Goal: Task Accomplishment & Management: Complete application form

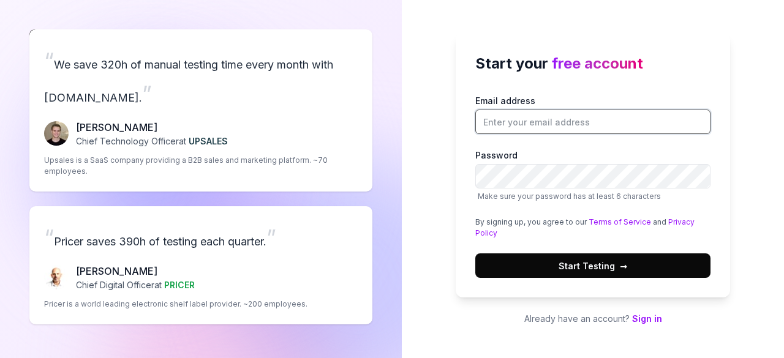
click at [509, 130] on input "Email address" at bounding box center [592, 122] width 235 height 25
type input "[EMAIL_ADDRESS][DOMAIN_NAME]"
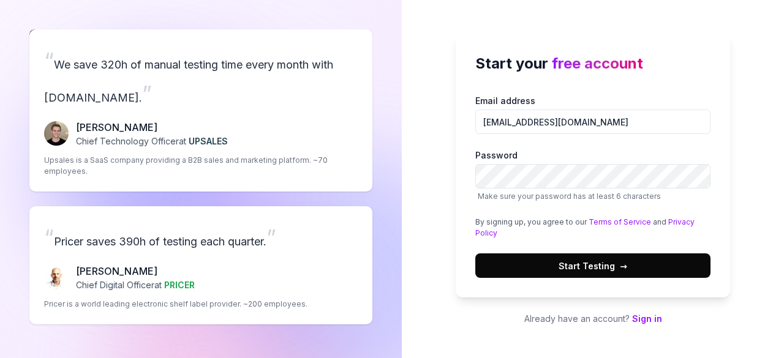
click at [634, 154] on label "Password Make sure your password has at least 6 characters" at bounding box center [592, 175] width 235 height 53
click at [769, 115] on div "Start your free account Email address [EMAIL_ADDRESS][DOMAIN_NAME] Password Mak…" at bounding box center [593, 179] width 382 height 358
click at [643, 265] on button "Start Testing →" at bounding box center [592, 266] width 235 height 25
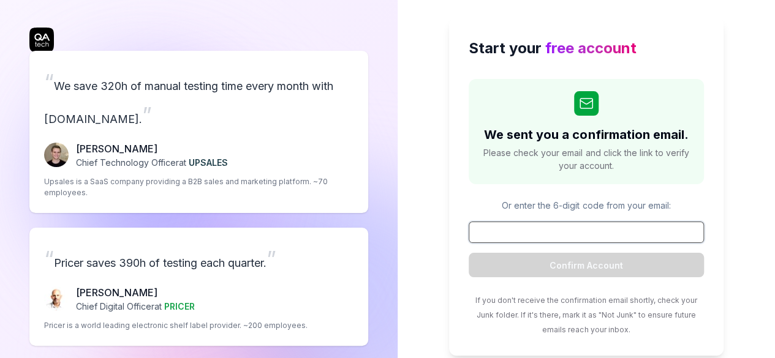
scroll to position [2, 0]
click at [573, 233] on input at bounding box center [586, 231] width 235 height 21
paste input "818797"
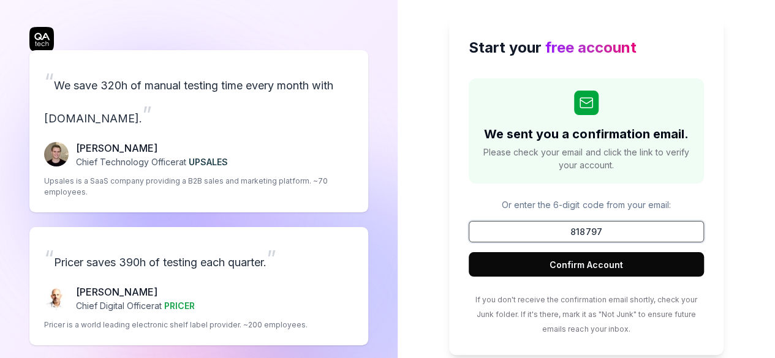
type input "818797"
click at [469, 252] on button "Confirm Account" at bounding box center [586, 264] width 235 height 25
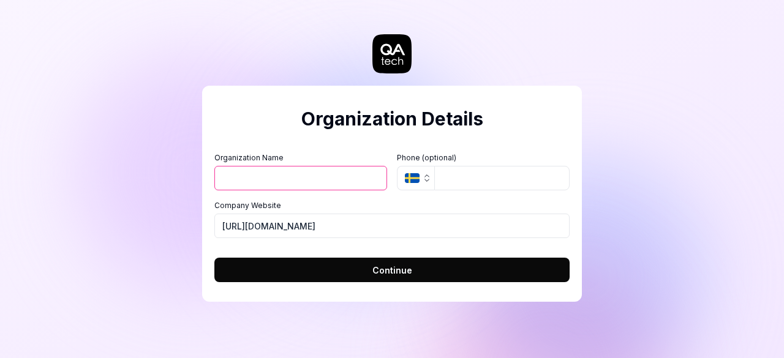
click at [343, 179] on input "Organization Name" at bounding box center [300, 178] width 173 height 25
type input "SyncScrum"
click at [423, 184] on button "SE" at bounding box center [415, 178] width 37 height 25
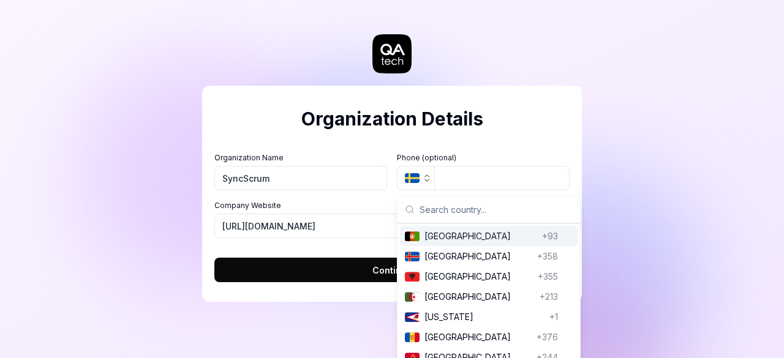
type input "["
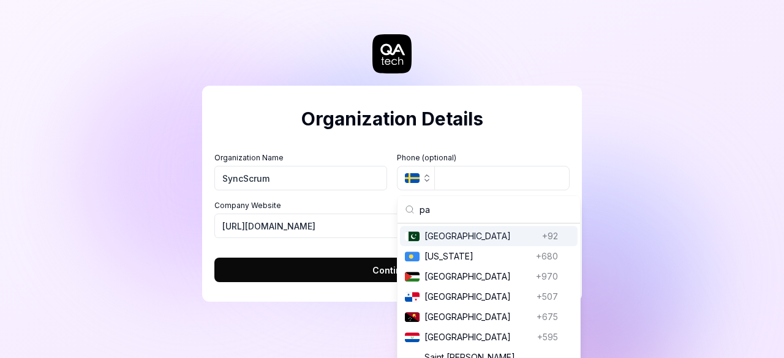
type input "pa"
click at [434, 233] on span "[GEOGRAPHIC_DATA]" at bounding box center [480, 236] width 113 height 13
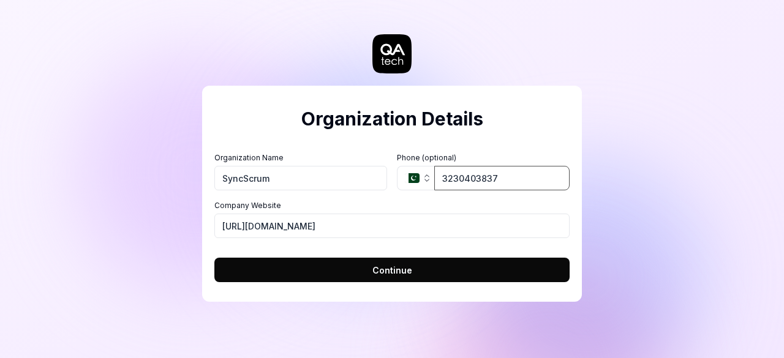
type input "3230403837"
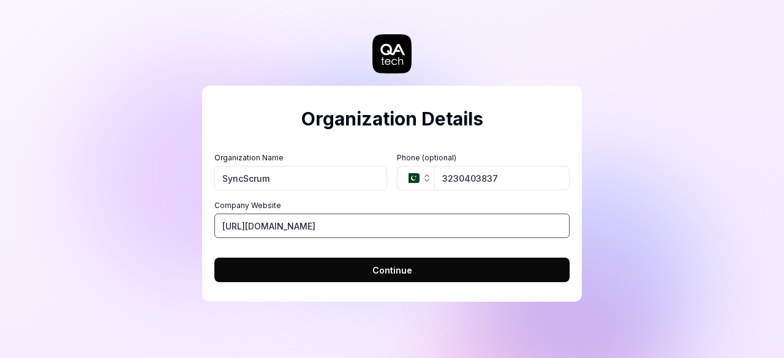
click at [320, 224] on input "[URL][DOMAIN_NAME]" at bounding box center [391, 226] width 355 height 25
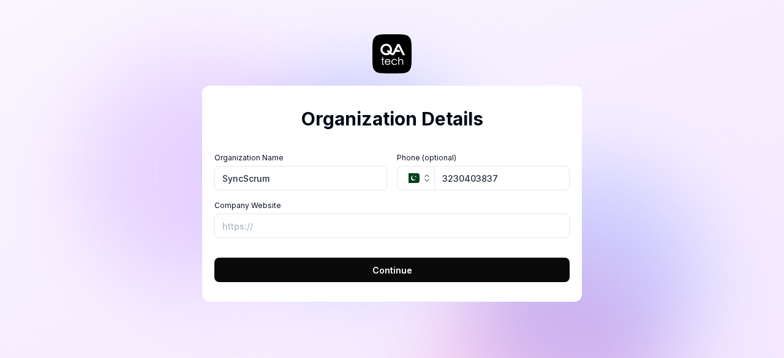
click at [358, 271] on button "Continue" at bounding box center [391, 270] width 355 height 25
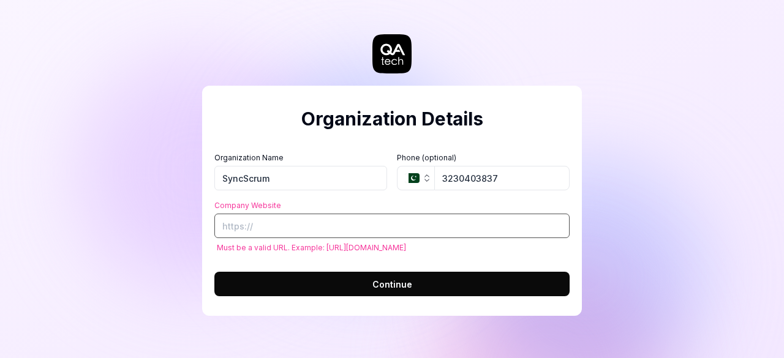
click at [309, 228] on input "Company Website" at bounding box center [391, 226] width 355 height 25
paste input "[URL][DOMAIN_NAME]"
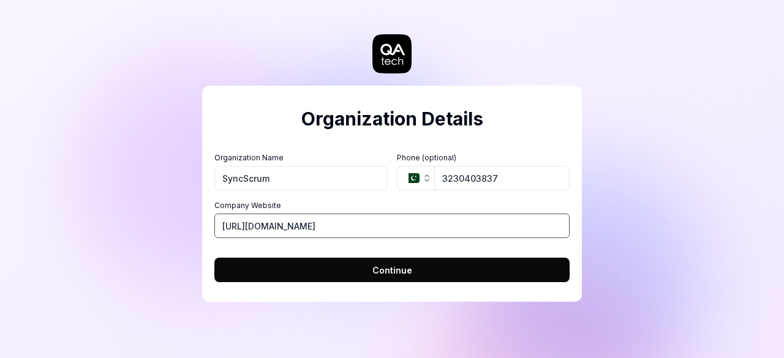
type input "[URL][DOMAIN_NAME]"
click at [390, 263] on button "Continue" at bounding box center [391, 270] width 355 height 25
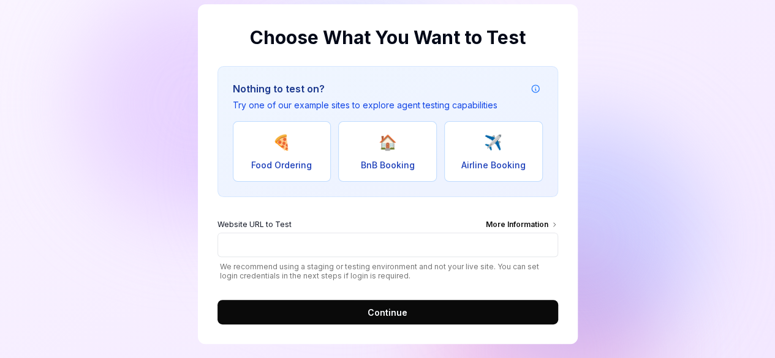
scroll to position [91, 0]
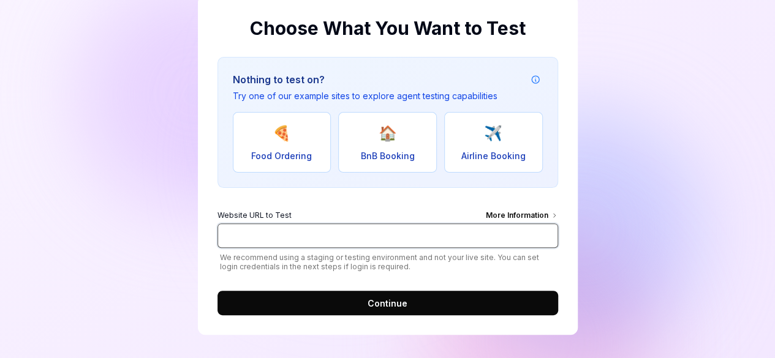
click at [290, 233] on input "Website URL to Test More Information" at bounding box center [387, 236] width 341 height 25
click at [415, 235] on input "Website URL to Test More Information" at bounding box center [387, 236] width 341 height 25
paste input "[URL][DOMAIN_NAME]"
type input "[URL][DOMAIN_NAME]"
click button "Continue" at bounding box center [387, 303] width 341 height 25
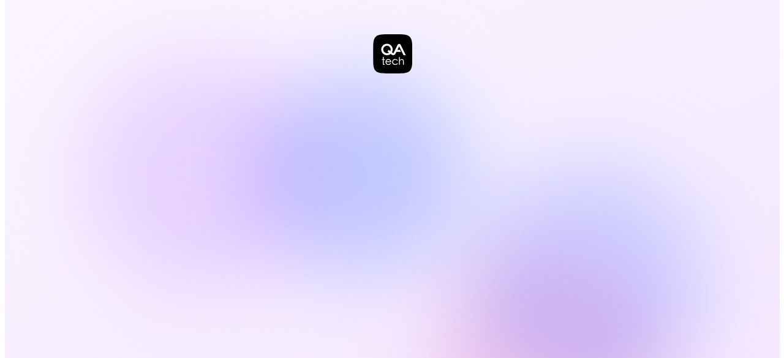
scroll to position [0, 0]
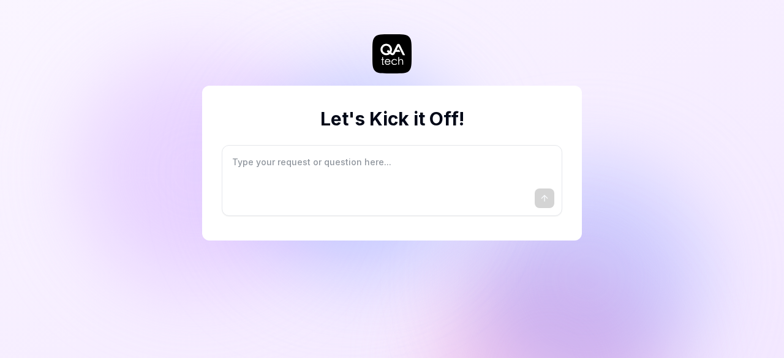
type textarea "*"
type textarea "I"
type textarea "*"
type textarea "I"
type textarea "*"
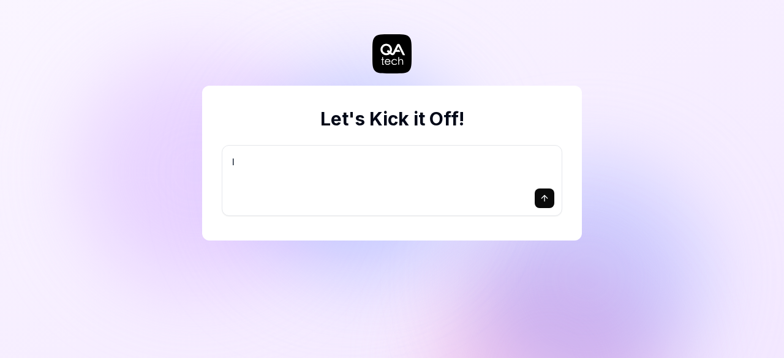
type textarea "I w"
type textarea "*"
type textarea "I wa"
type textarea "*"
type textarea "I wan"
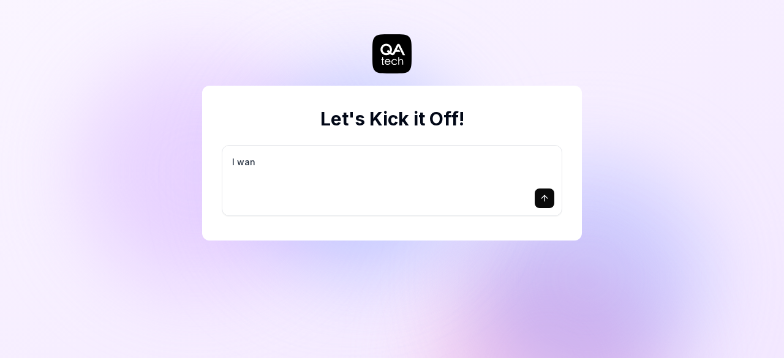
type textarea "*"
type textarea "I want"
type textarea "*"
type textarea "I want"
type textarea "*"
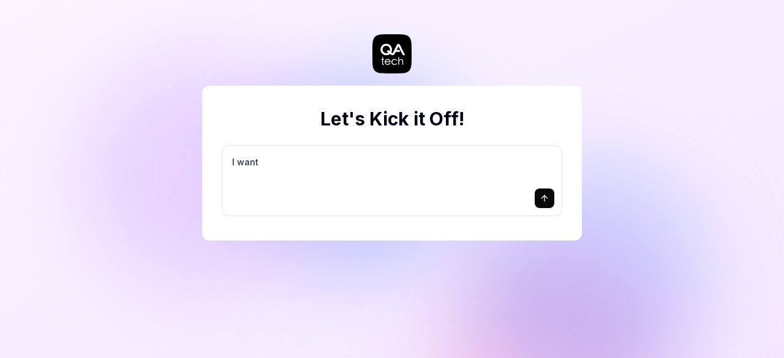
type textarea "I want a"
type textarea "*"
type textarea "I want a"
type textarea "*"
type textarea "I want a g"
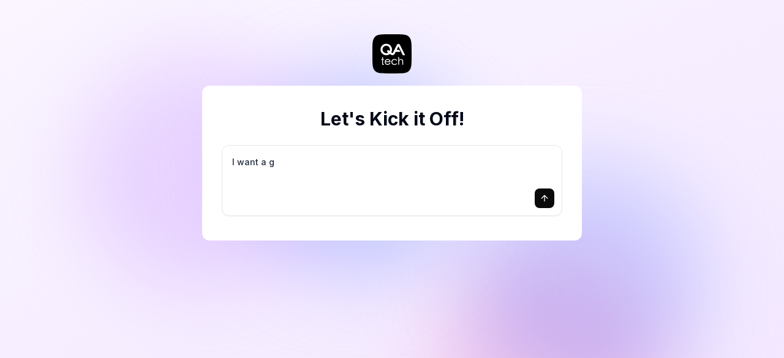
type textarea "*"
type textarea "I want a go"
type textarea "*"
type textarea "I want a goo"
type textarea "*"
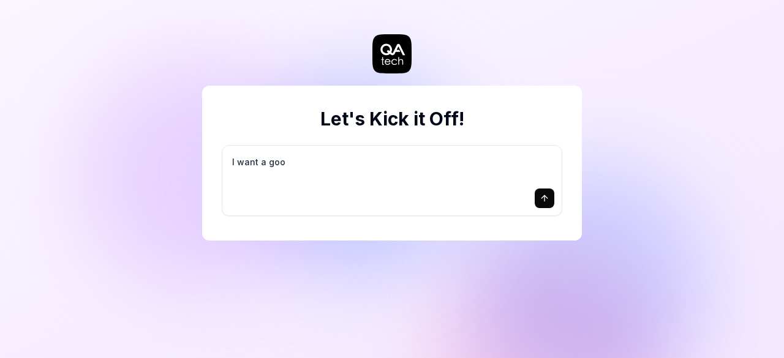
type textarea "I want a good"
type textarea "*"
type textarea "I want a good"
type textarea "*"
type textarea "I want a good t"
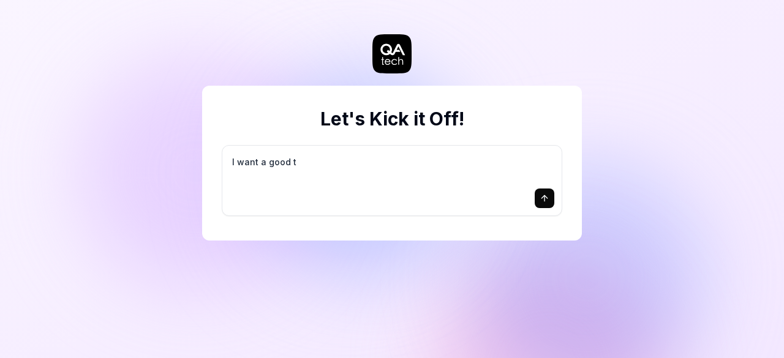
type textarea "*"
type textarea "I want a good te"
type textarea "*"
type textarea "I want a good tes"
type textarea "*"
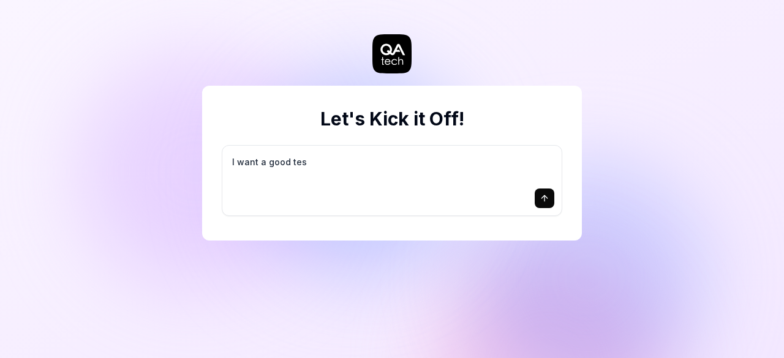
type textarea "I want a good test"
type textarea "*"
type textarea "I want a good test"
type textarea "*"
type textarea "I want a good test s"
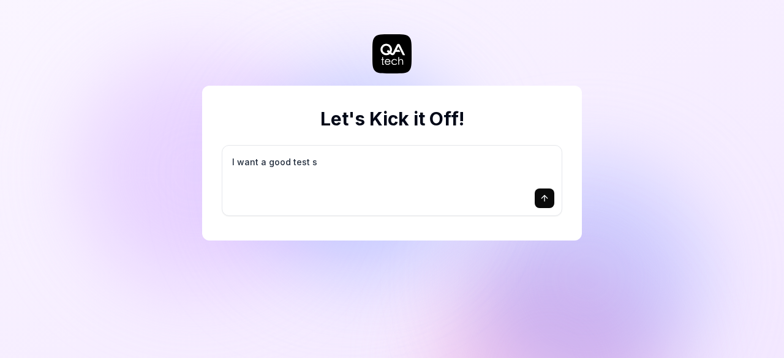
type textarea "*"
type textarea "I want a good test se"
type textarea "*"
type textarea "I want a good test set"
type textarea "*"
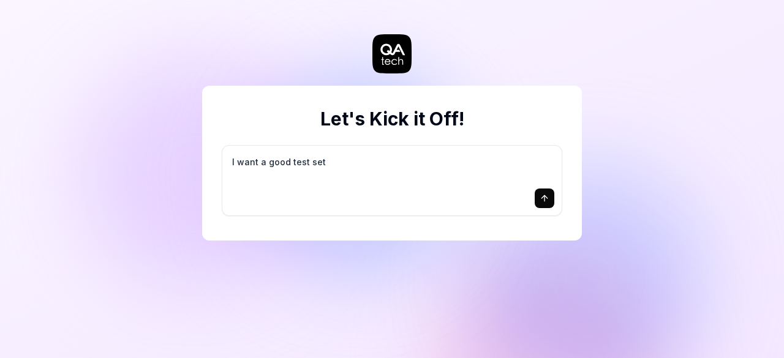
type textarea "I want a good test setu"
type textarea "*"
type textarea "I want a good test setup"
type textarea "*"
type textarea "I want a good test setup"
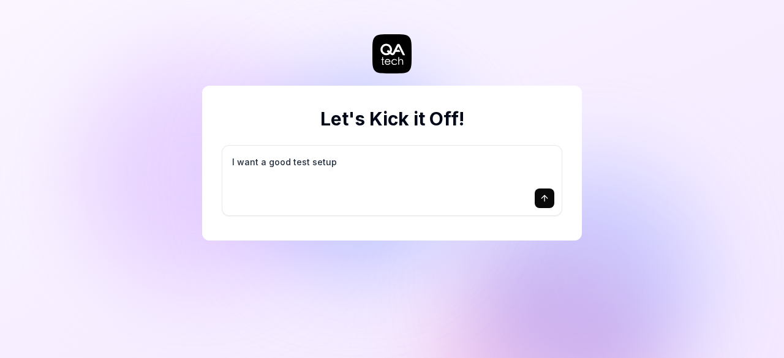
type textarea "*"
type textarea "I want a good test setup f"
type textarea "*"
type textarea "I want a good test setup fo"
type textarea "*"
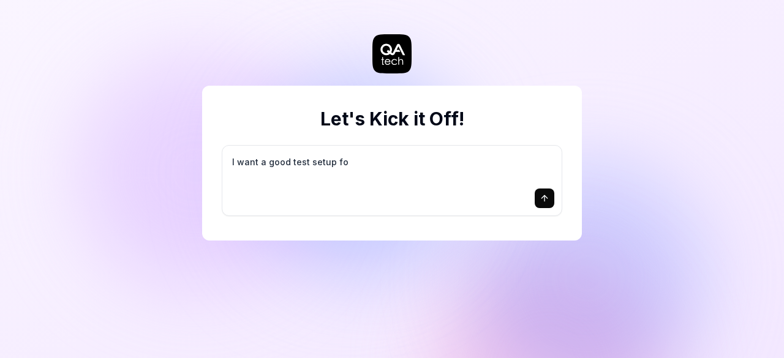
type textarea "I want a good test setup for"
type textarea "*"
type textarea "I want a good test setup for"
type textarea "*"
type textarea "I want a good test setup for m"
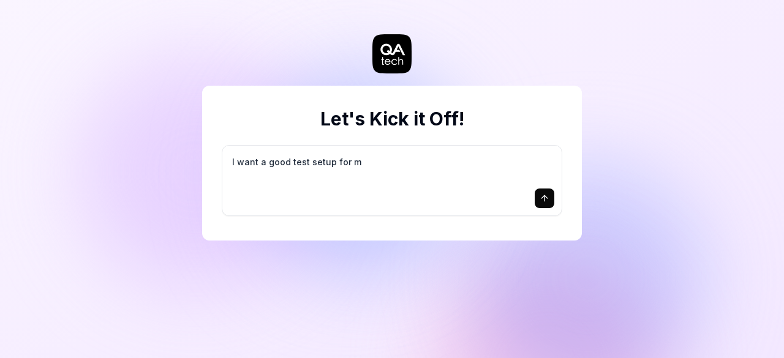
type textarea "*"
type textarea "I want a good test setup for my"
type textarea "*"
type textarea "I want a good test setup for my"
type textarea "*"
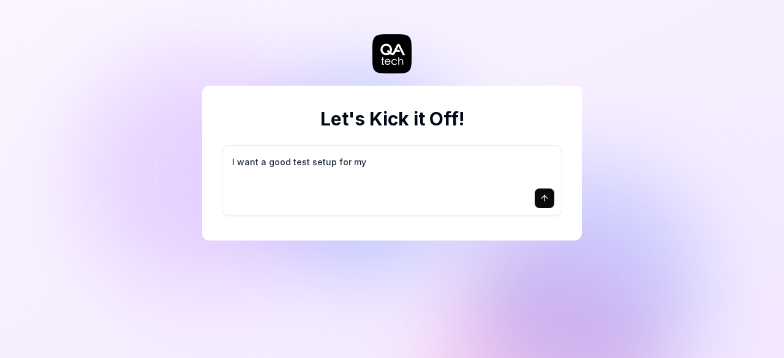
type textarea "I want a good test setup for my s"
type textarea "*"
type textarea "I want a good test setup for my si"
type textarea "*"
type textarea "I want a good test setup for my sit"
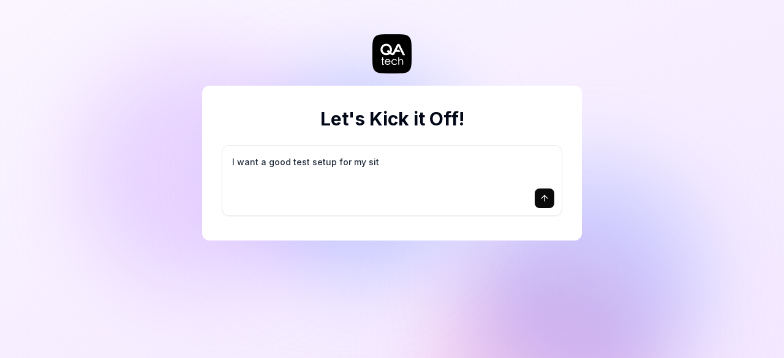
type textarea "*"
type textarea "I want a good test setup for my site"
type textarea "*"
type textarea "I want a good test setup for my site"
type textarea "*"
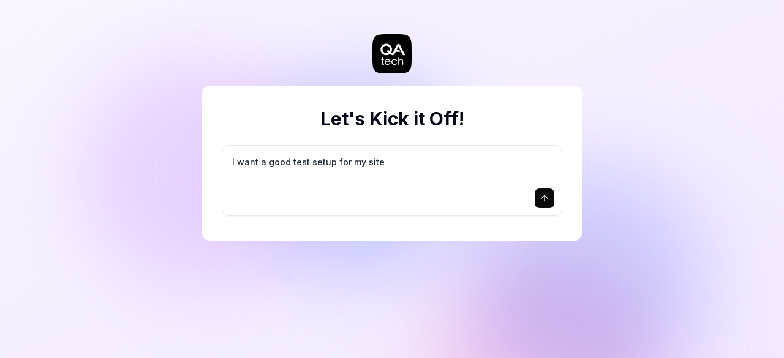
type textarea "I want a good test setup for my site -"
type textarea "*"
type textarea "I want a good test setup for my site -"
type textarea "*"
type textarea "I want a good test setup for my site - h"
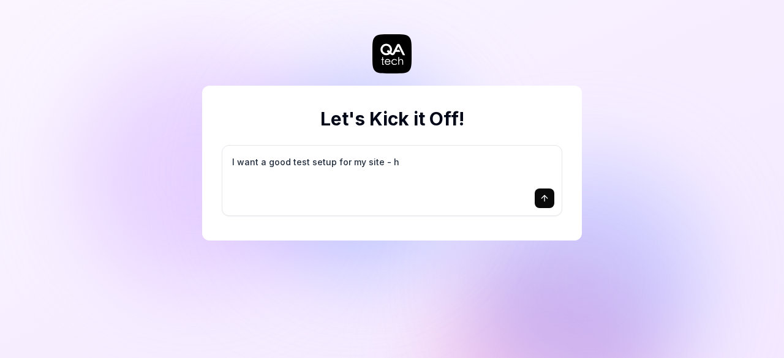
type textarea "*"
type textarea "I want a good test setup for my site - he"
type textarea "*"
type textarea "I want a good test setup for my site - hel"
type textarea "*"
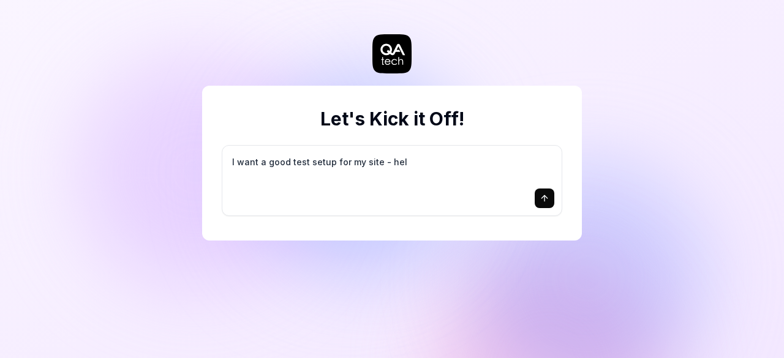
type textarea "I want a good test setup for my site - help"
type textarea "*"
type textarea "I want a good test setup for my site - help"
type textarea "*"
type textarea "I want a good test setup for my site - help m"
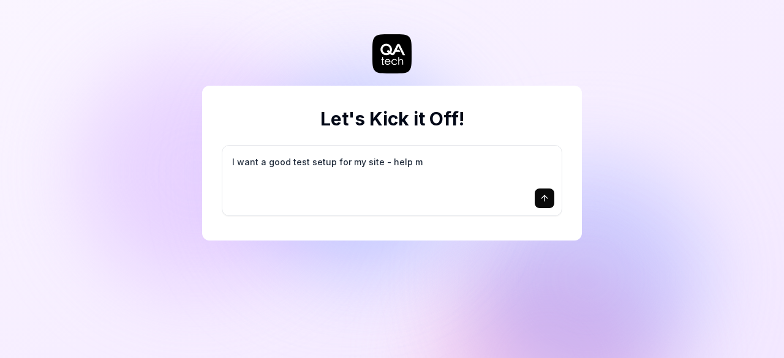
type textarea "*"
type textarea "I want a good test setup for my site - help me"
type textarea "*"
type textarea "I want a good test setup for my site - help me"
type textarea "*"
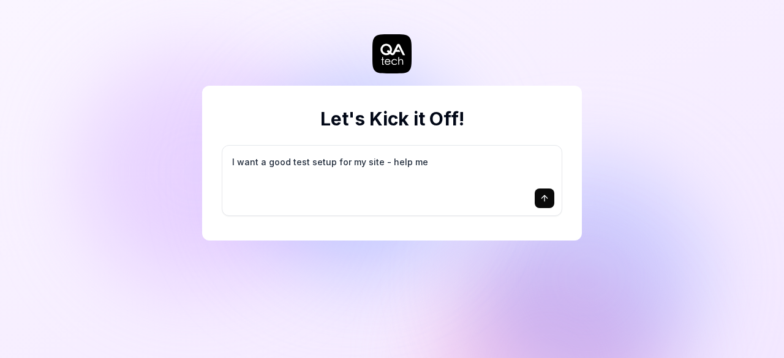
type textarea "I want a good test setup for my site - help me c"
type textarea "*"
type textarea "I want a good test setup for my site - help me cr"
type textarea "*"
type textarea "I want a good test setup for my site - help me cre"
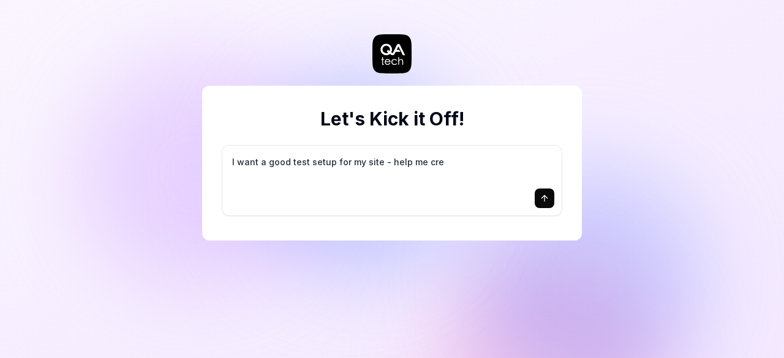
type textarea "*"
type textarea "I want a good test setup for my site - help me crea"
type textarea "*"
type textarea "I want a good test setup for my site - help me creat"
type textarea "*"
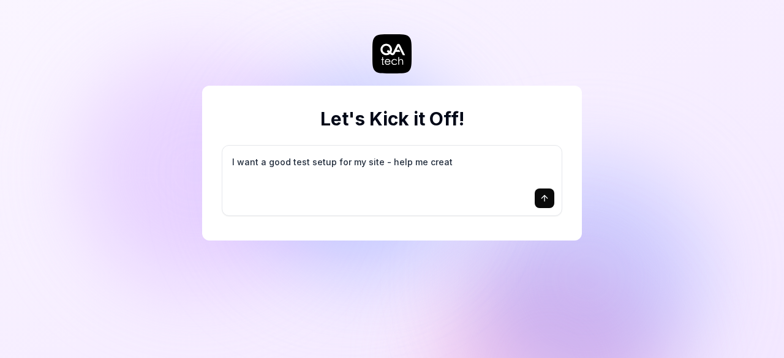
type textarea "I want a good test setup for my site - help me create"
type textarea "*"
type textarea "I want a good test setup for my site - help me create"
type textarea "*"
type textarea "I want a good test setup for my site - help me create t"
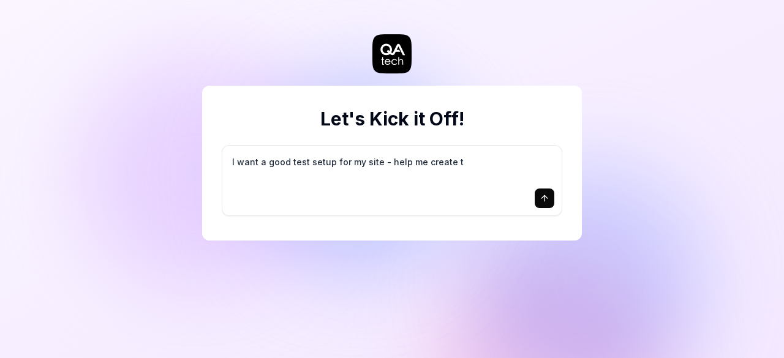
type textarea "*"
type textarea "I want a good test setup for my site - help me create th"
type textarea "*"
type textarea "I want a good test setup for my site - help me create the"
type textarea "*"
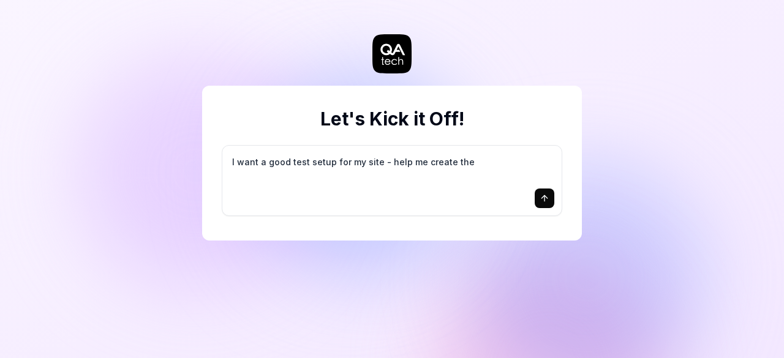
type textarea "I want a good test setup for my site - help me create the"
type textarea "*"
type textarea "I want a good test setup for my site - help me create the f"
type textarea "*"
type textarea "I want a good test setup for my site - help me create the fi"
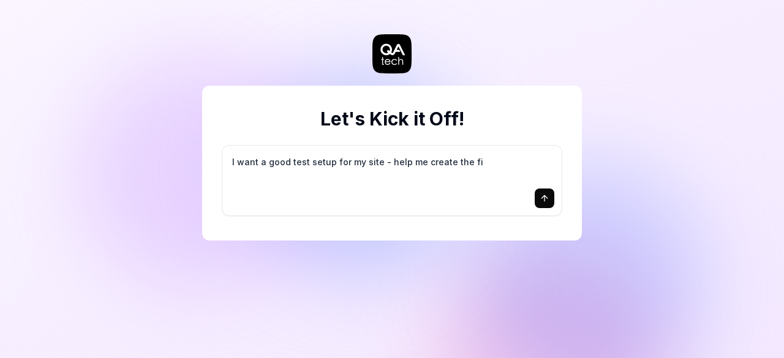
type textarea "*"
type textarea "I want a good test setup for my site - help me create the fir"
type textarea "*"
type textarea "I want a good test setup for my site - help me create the firs"
type textarea "*"
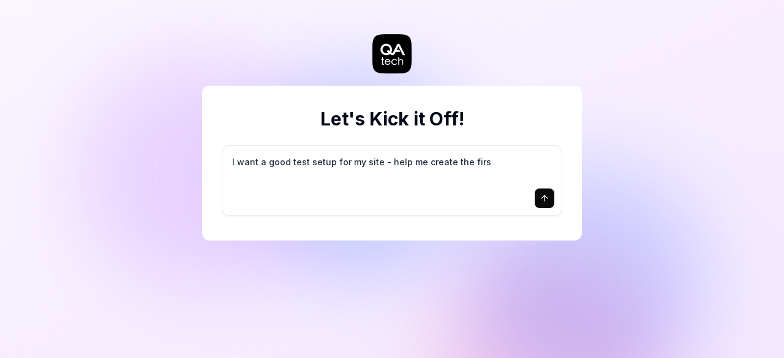
type textarea "I want a good test setup for my site - help me create the first"
type textarea "*"
type textarea "I want a good test setup for my site - help me create the first"
type textarea "*"
type textarea "I want a good test setup for my site - help me create the first 3"
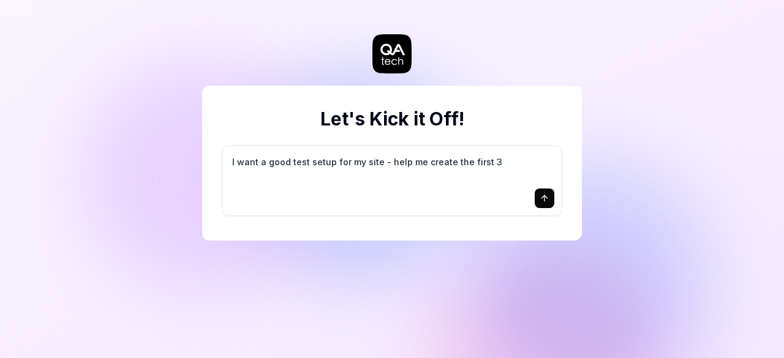
type textarea "*"
type textarea "I want a good test setup for my site - help me create the first 3-"
type textarea "*"
type textarea "I want a good test setup for my site - help me create the first 3-5"
type textarea "*"
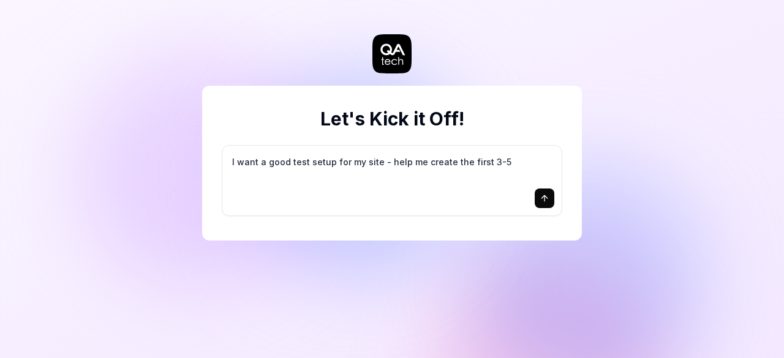
type textarea "I want a good test setup for my site - help me create the first 3-5"
type textarea "*"
type textarea "I want a good test setup for my site - help me create the first 3-5 t"
type textarea "*"
type textarea "I want a good test setup for my site - help me create the first 3-5 te"
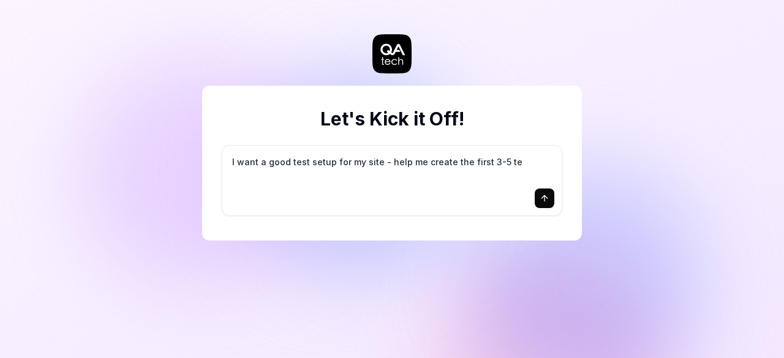
type textarea "*"
type textarea "I want a good test setup for my site - help me create the first 3-5 tes"
type textarea "*"
type textarea "I want a good test setup for my site - help me create the first 3-5 test"
type textarea "*"
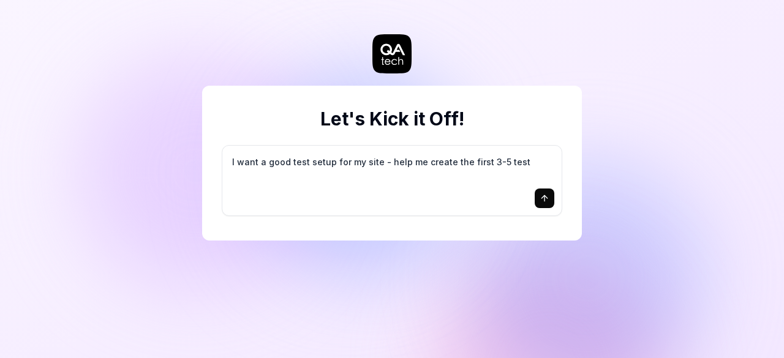
type textarea "I want a good test setup for my site - help me create the first 3-5 test"
type textarea "*"
type textarea "I want a good test setup for my site - help me create the first 3-5 test c"
type textarea "*"
type textarea "I want a good test setup for my site - help me create the first 3-5 test ca"
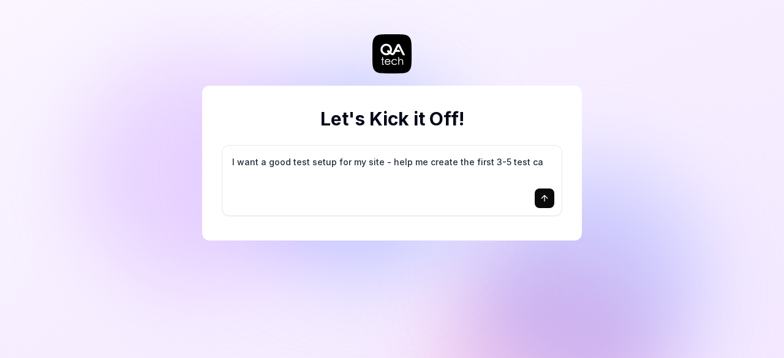
type textarea "*"
type textarea "I want a good test setup for my site - help me create the first 3-5 test cas"
type textarea "*"
type textarea "I want a good test setup for my site - help me create the first 3-5 test case"
type textarea "*"
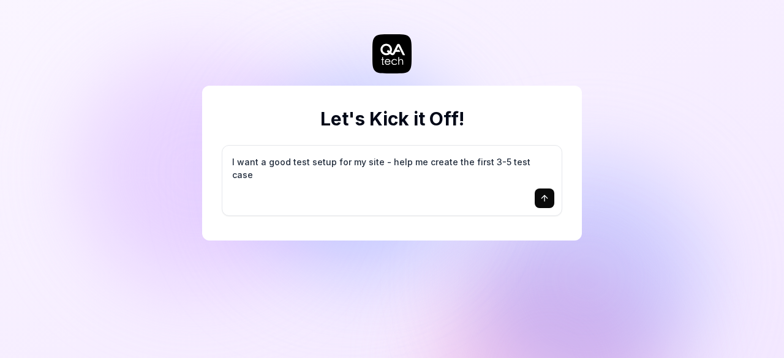
type textarea "I want a good test setup for my site - help me create the first 3-5 test cases"
click at [546, 195] on icon "submit" at bounding box center [545, 199] width 10 height 10
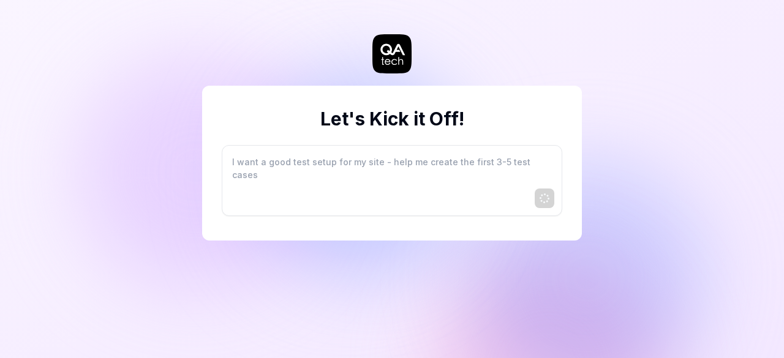
type textarea "*"
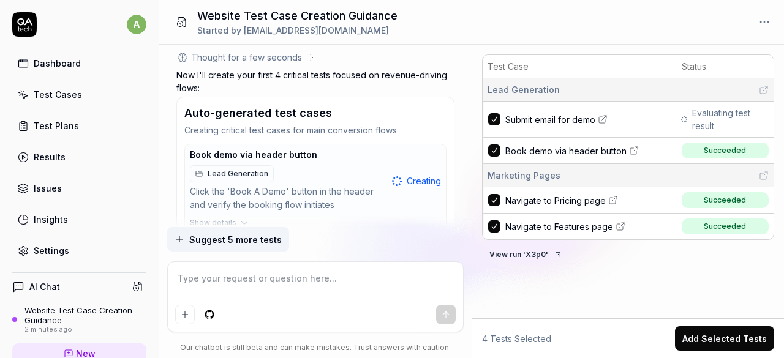
scroll to position [258, 0]
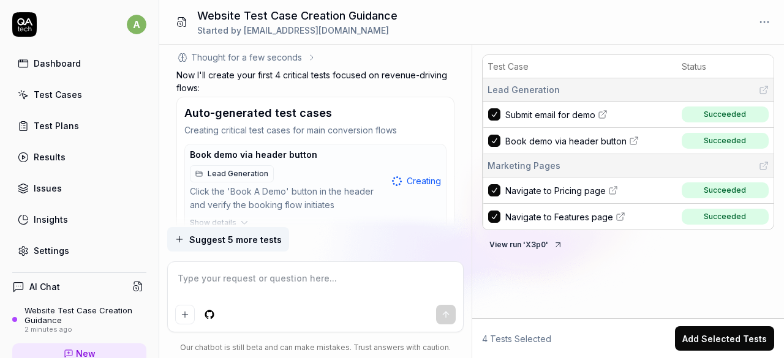
click at [83, 97] on link "Test Cases" at bounding box center [79, 95] width 134 height 24
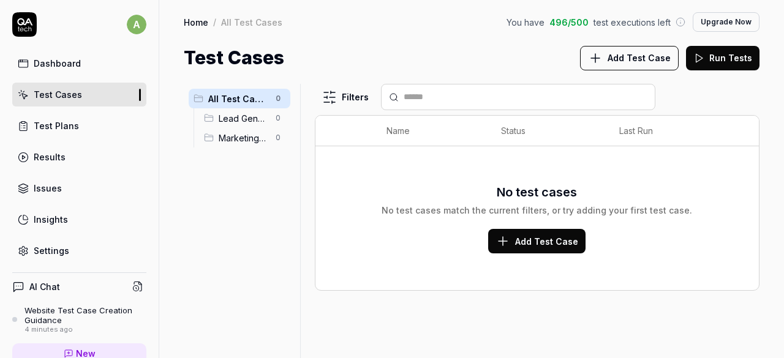
click at [75, 55] on link "Dashboard" at bounding box center [79, 63] width 134 height 24
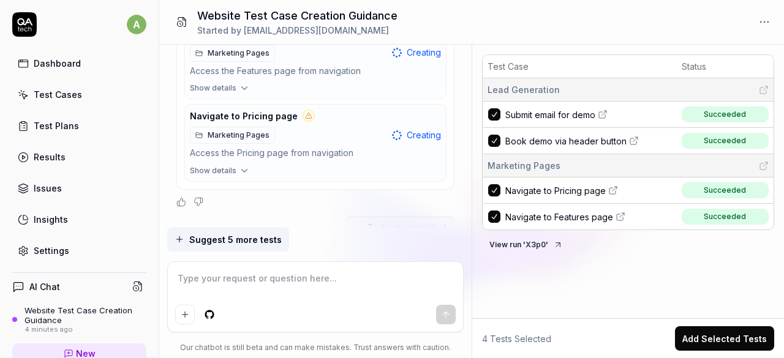
scroll to position [606, 0]
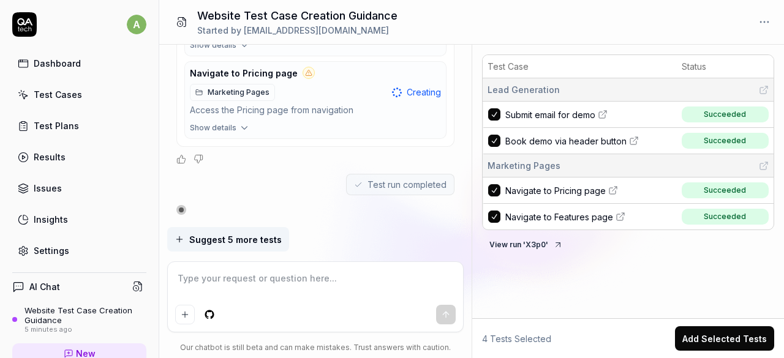
click at [610, 118] on link "Submit email for demo" at bounding box center [589, 114] width 169 height 13
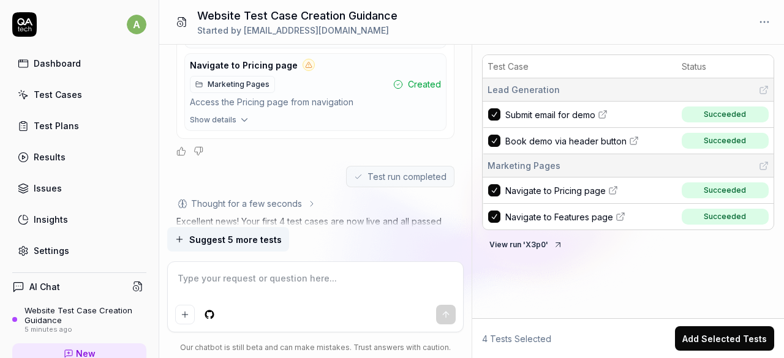
scroll to position [904, 0]
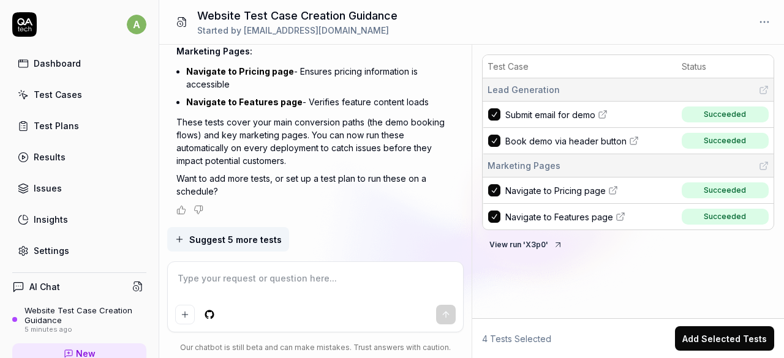
click at [208, 246] on span "Suggest 5 more tests" at bounding box center [235, 239] width 92 height 13
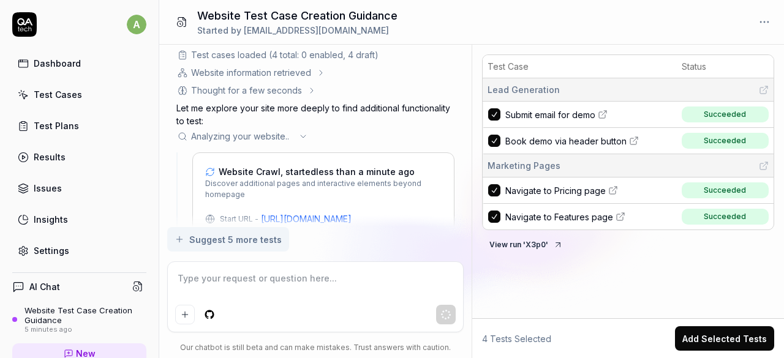
scroll to position [1214, 0]
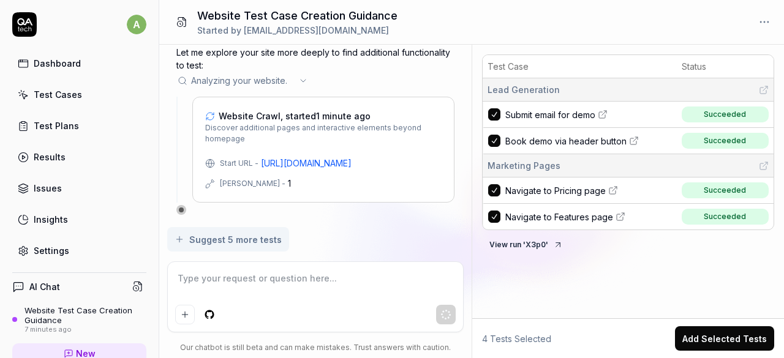
click at [572, 211] on span "Navigate to Features page" at bounding box center [559, 217] width 108 height 13
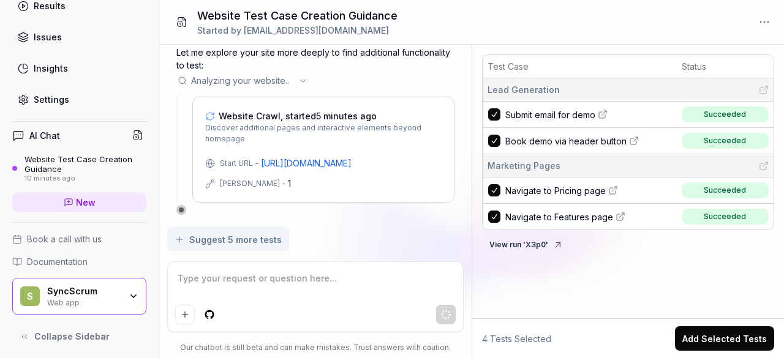
scroll to position [151, 0]
click at [85, 292] on div "SyncScrum" at bounding box center [84, 292] width 74 height 11
click at [367, 232] on div "Suggest 5 more tests" at bounding box center [315, 239] width 297 height 25
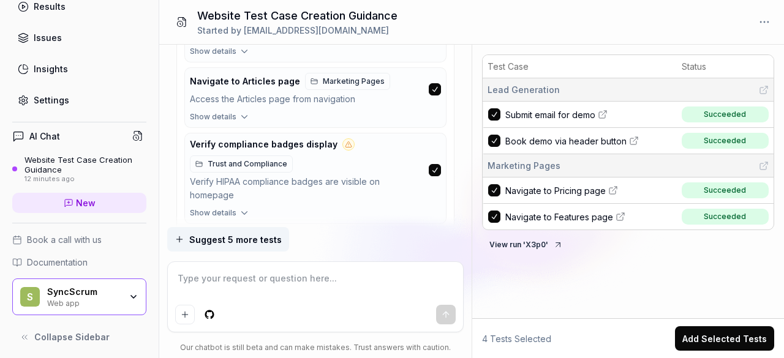
scroll to position [1365, 0]
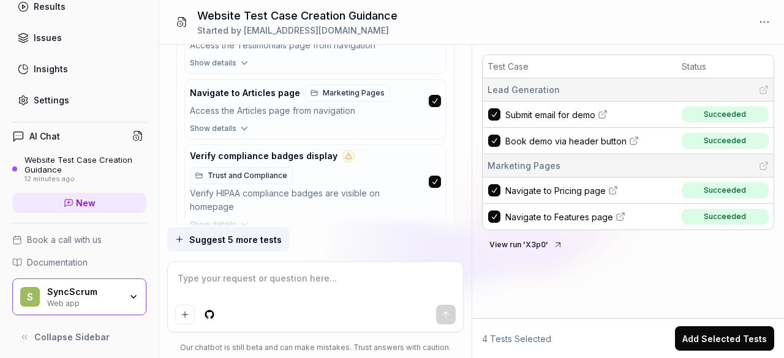
click at [335, 258] on div "Suggest 5 more tests Our chatbot is still beta and can make mistakes. Trust ans…" at bounding box center [315, 292] width 297 height 131
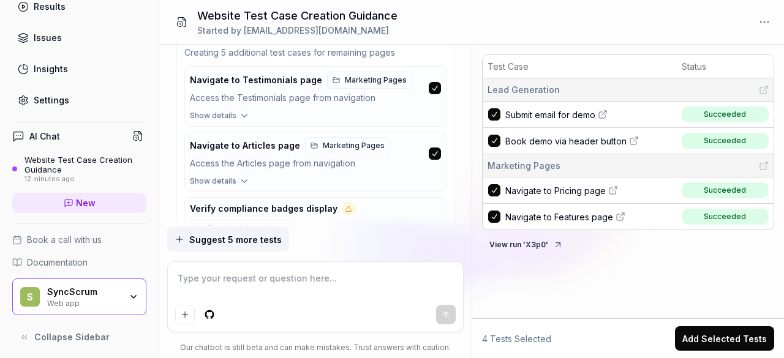
scroll to position [1312, 0]
click at [223, 122] on span "Show details" at bounding box center [213, 116] width 47 height 11
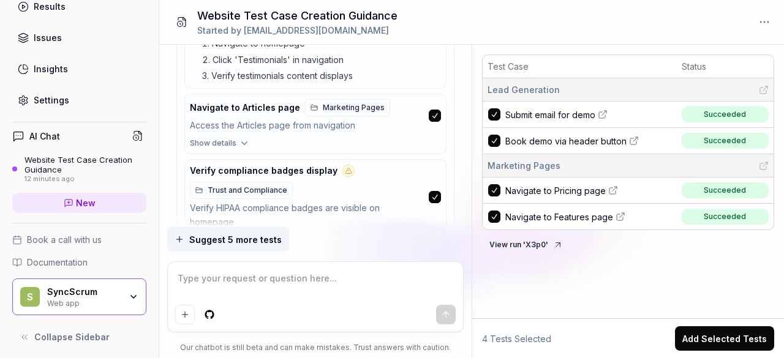
scroll to position [1424, 0]
click at [246, 149] on icon "button" at bounding box center [244, 144] width 11 height 11
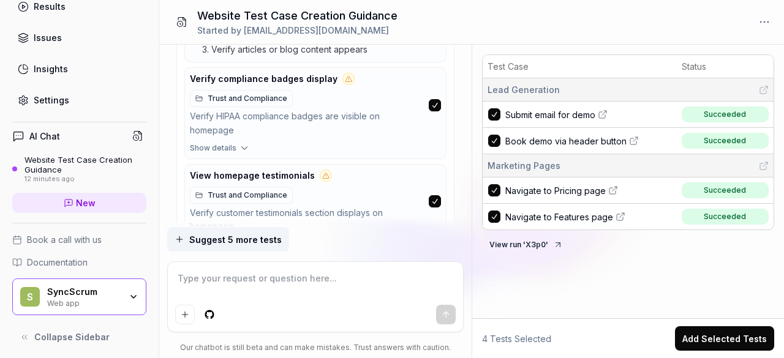
scroll to position [1591, 0]
click at [229, 150] on span "Show details" at bounding box center [213, 147] width 47 height 11
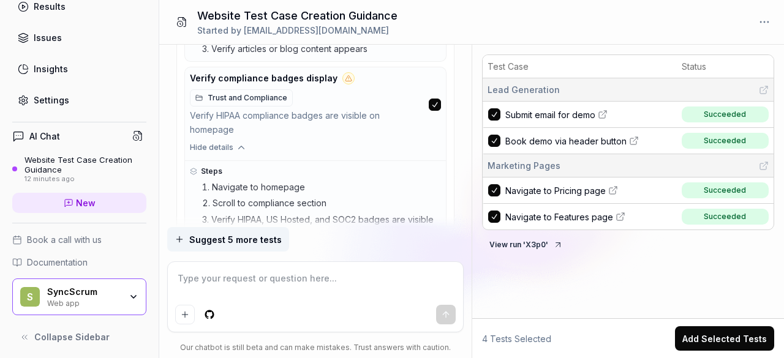
scroll to position [1741, 0]
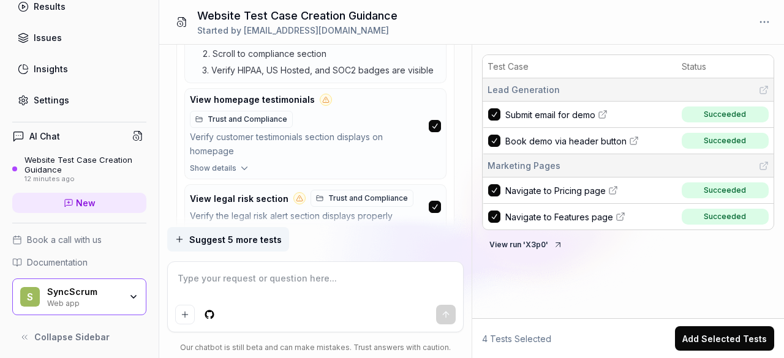
click at [225, 172] on span "Show details" at bounding box center [213, 168] width 47 height 11
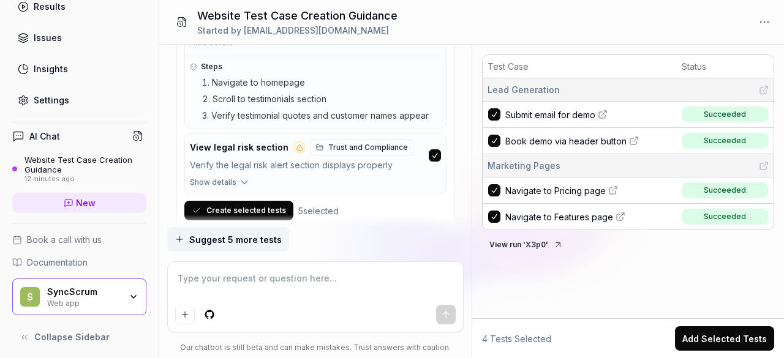
scroll to position [1900, 0]
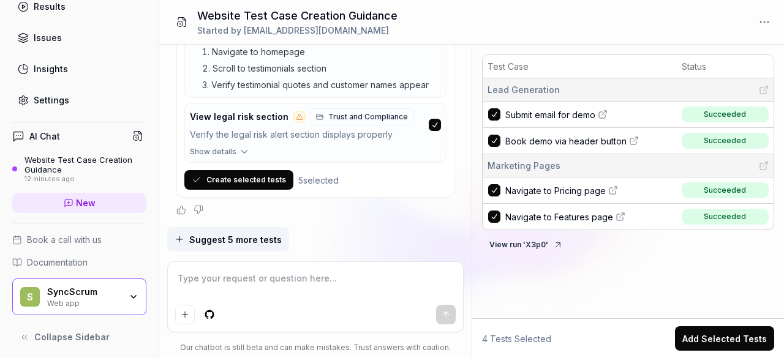
click at [262, 179] on button "Create selected tests" at bounding box center [238, 180] width 109 height 20
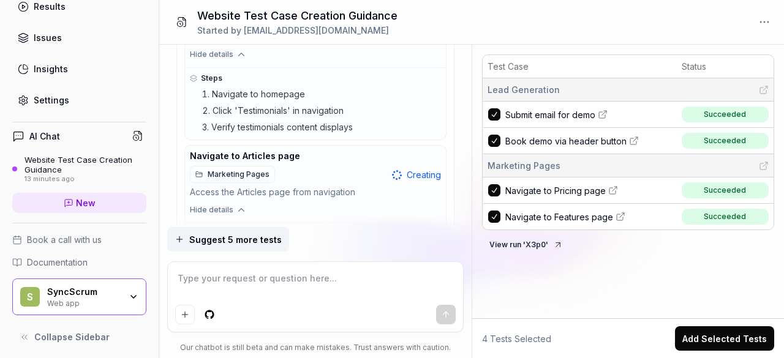
click at [388, 127] on ol "Navigate to homepage Click 'Testimonials' in navigation Verify testimonials con…" at bounding box center [321, 111] width 239 height 47
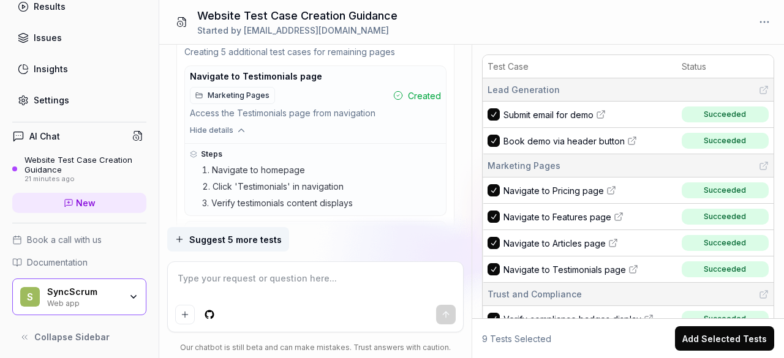
scroll to position [0, 0]
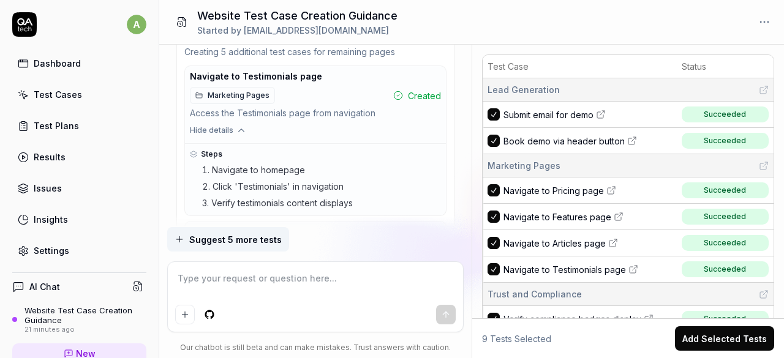
click at [80, 89] on link "Test Cases" at bounding box center [79, 95] width 134 height 24
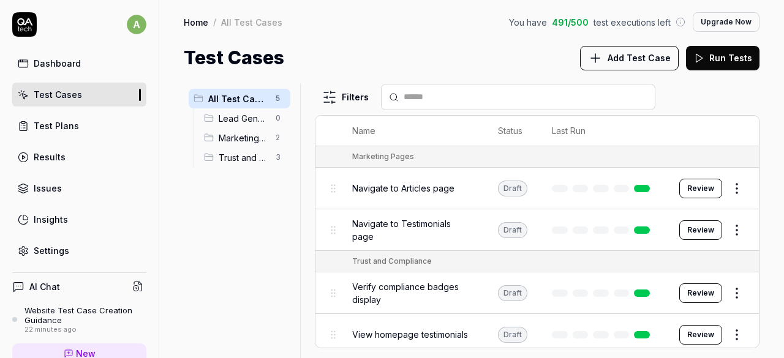
click at [703, 186] on button "Review" at bounding box center [700, 189] width 43 height 20
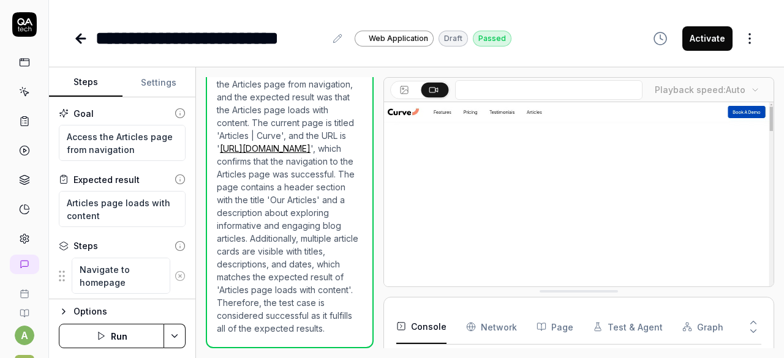
scroll to position [5, 0]
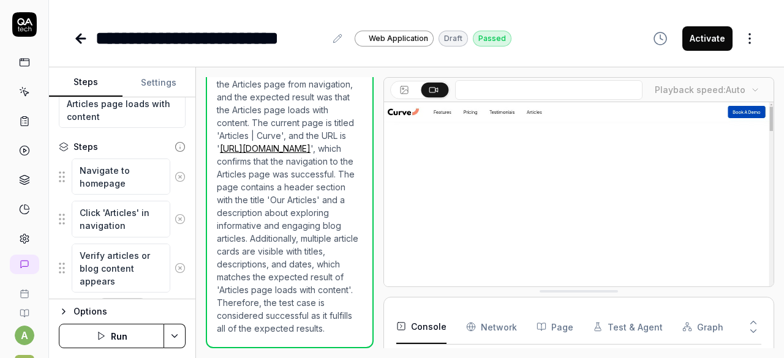
scroll to position [126, 0]
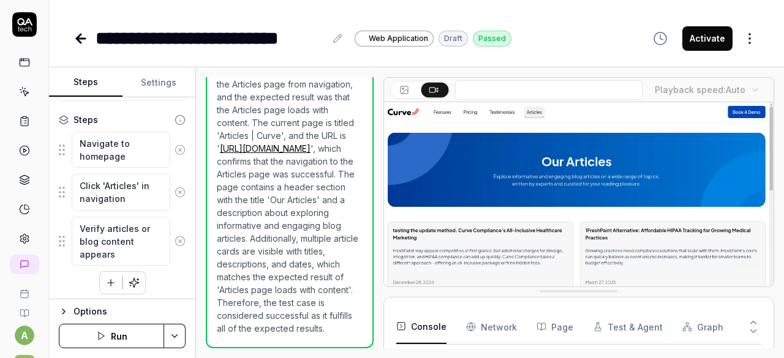
click at [179, 340] on html "**********" at bounding box center [392, 179] width 784 height 358
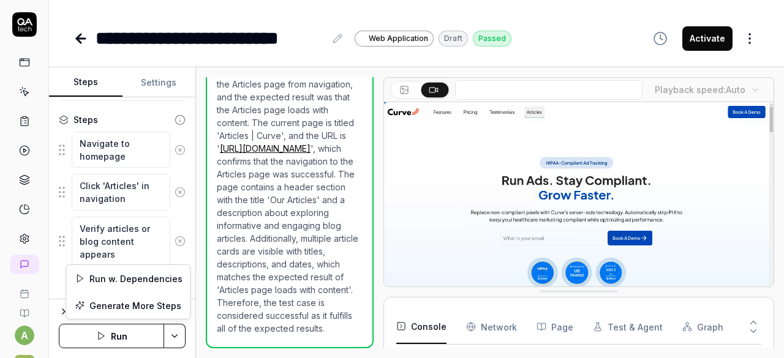
click at [22, 23] on html "**********" at bounding box center [392, 179] width 784 height 358
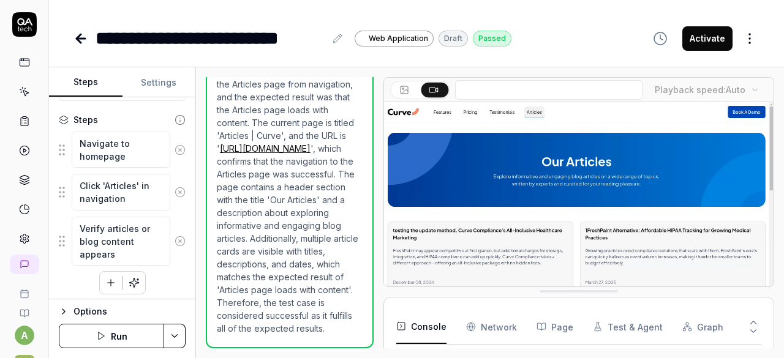
click at [19, 69] on link at bounding box center [24, 62] width 22 height 22
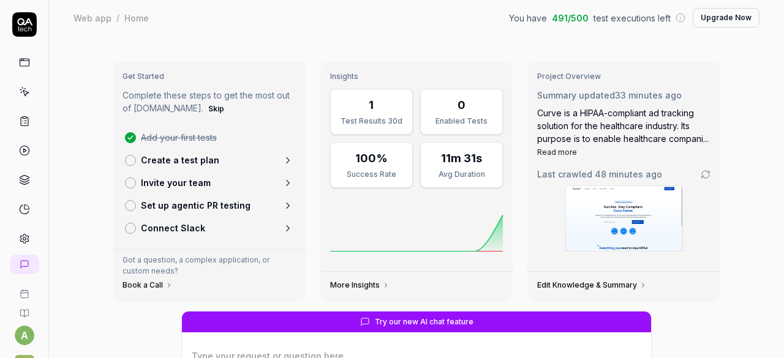
scroll to position [4, 0]
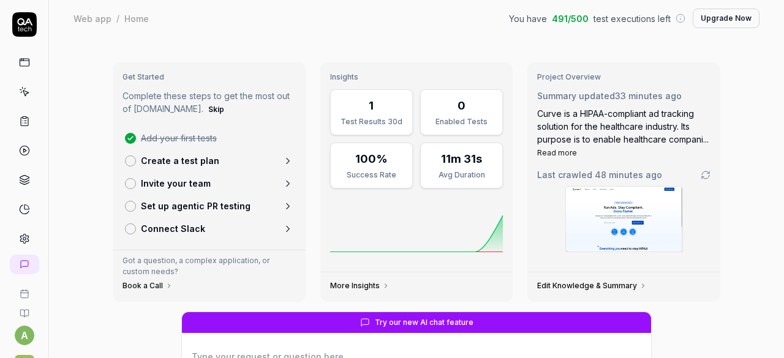
type textarea "*"
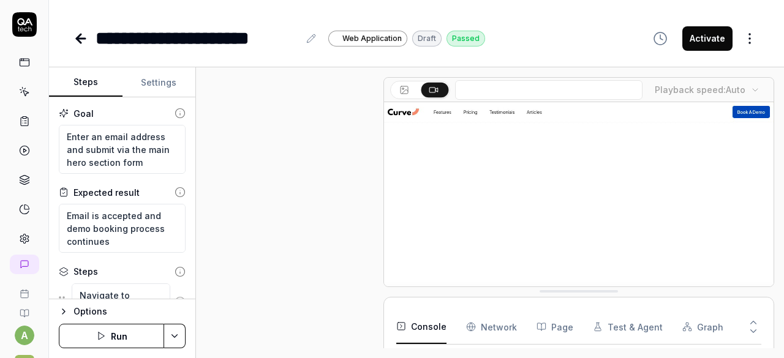
scroll to position [462, 0]
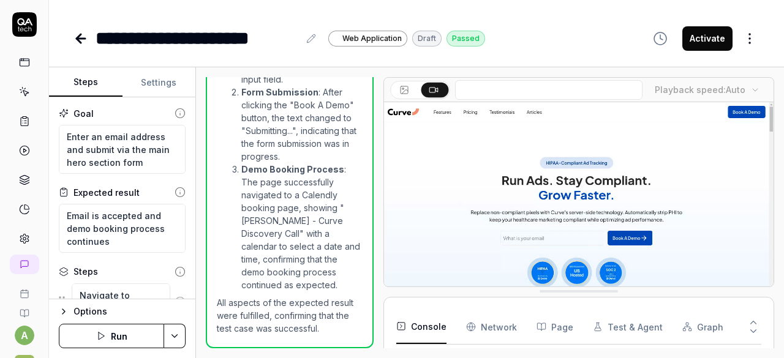
type textarea "*"
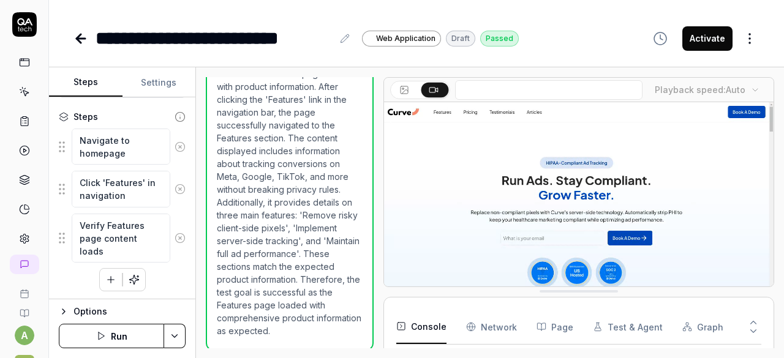
scroll to position [129, 0]
click at [101, 310] on div "Options" at bounding box center [130, 311] width 112 height 15
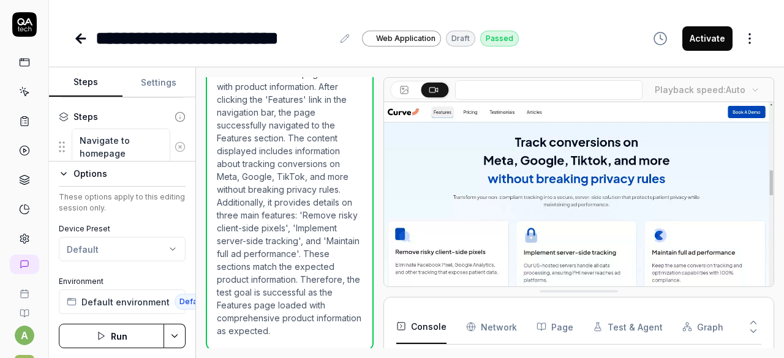
click at [82, 246] on html "**********" at bounding box center [392, 179] width 784 height 358
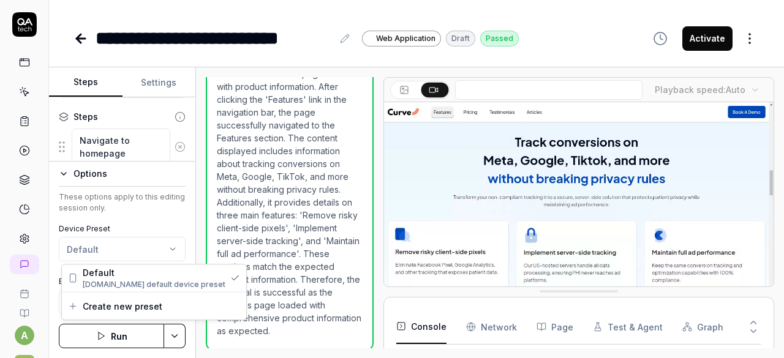
click at [18, 183] on html "**********" at bounding box center [392, 179] width 784 height 358
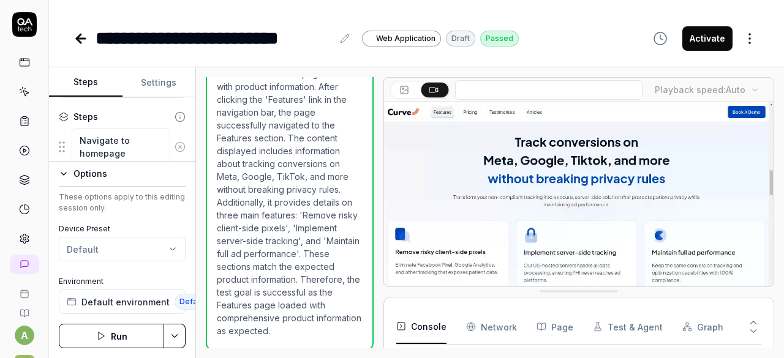
click at [20, 61] on icon at bounding box center [24, 62] width 11 height 11
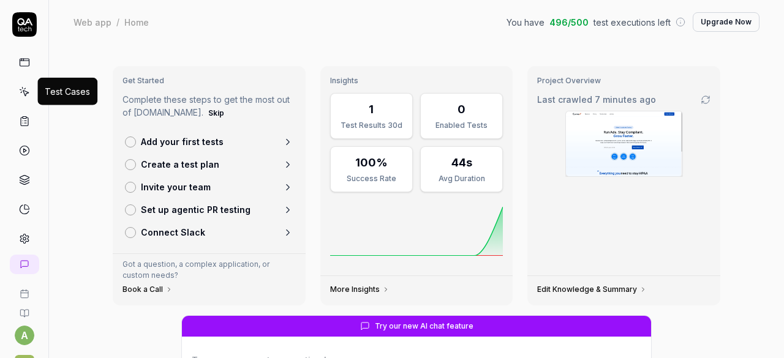
type textarea "*"
click at [19, 92] on icon at bounding box center [24, 91] width 11 height 11
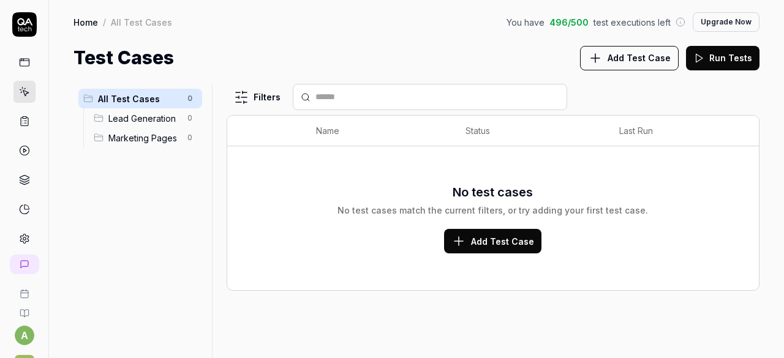
click at [27, 200] on link at bounding box center [24, 209] width 22 height 22
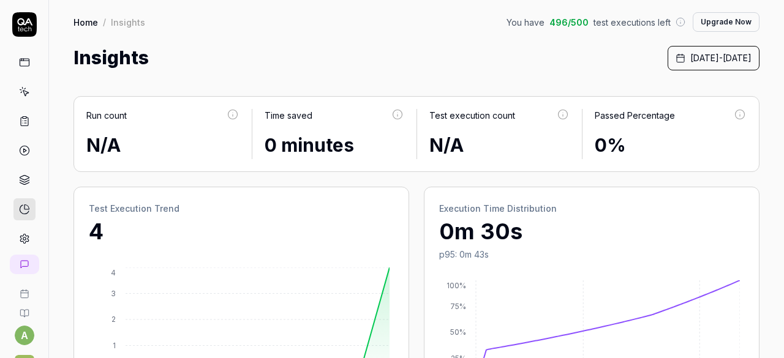
click at [21, 176] on icon at bounding box center [24, 180] width 11 height 11
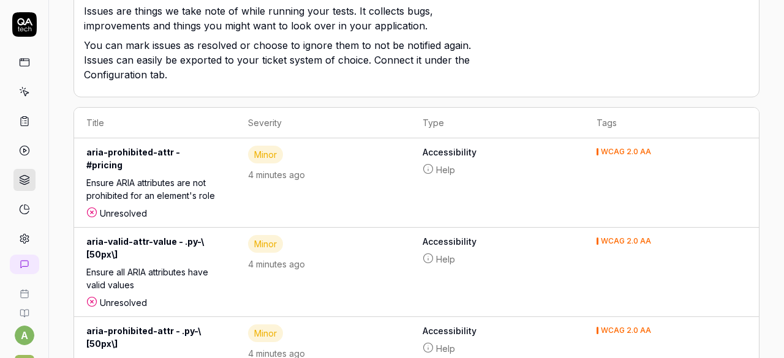
scroll to position [235, 0]
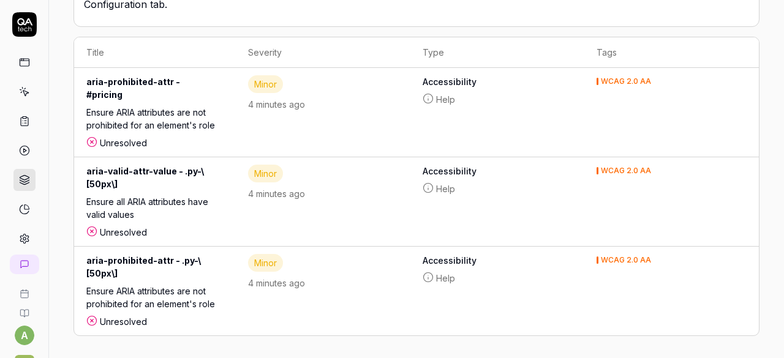
click at [115, 78] on div "aria-prohibited-attr - #pricing" at bounding box center [154, 90] width 137 height 31
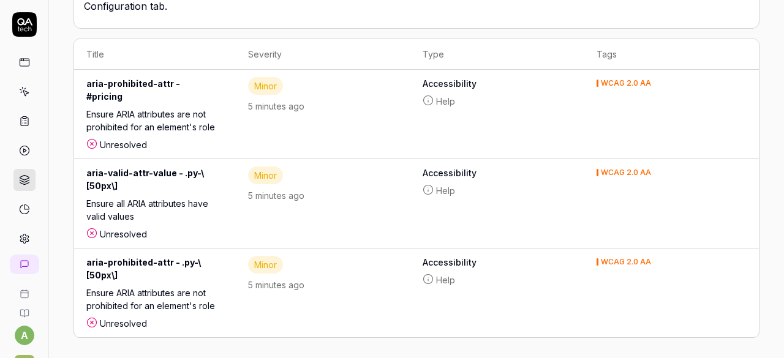
scroll to position [235, 0]
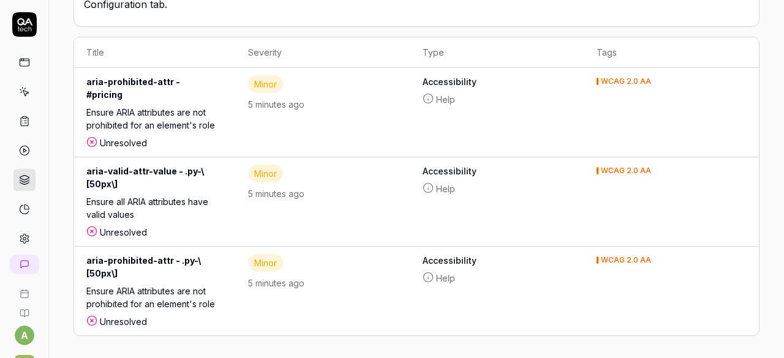
click at [24, 150] on circle at bounding box center [24, 150] width 9 height 9
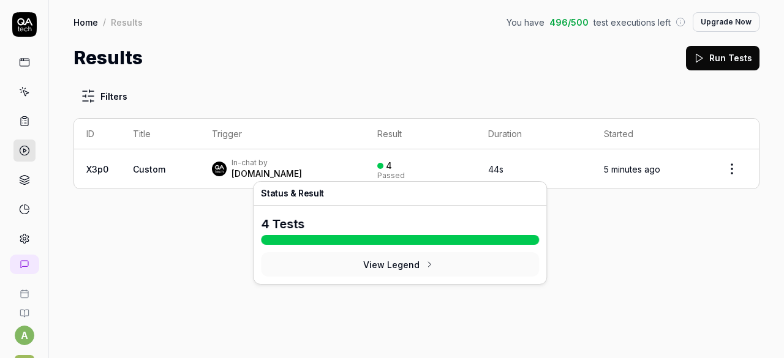
click at [383, 272] on button "View Legend" at bounding box center [400, 264] width 278 height 25
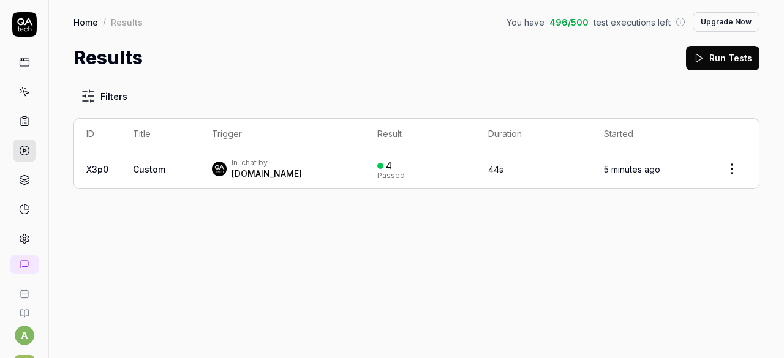
click at [734, 176] on html "a S Home / Results You have 496 / 500 test executions left Upgrade Now Home / R…" at bounding box center [392, 179] width 784 height 358
click at [21, 124] on html "a S Home / Results You have 496 / 500 test executions left Upgrade Now Home / R…" at bounding box center [392, 179] width 784 height 358
click at [19, 116] on icon at bounding box center [24, 121] width 11 height 11
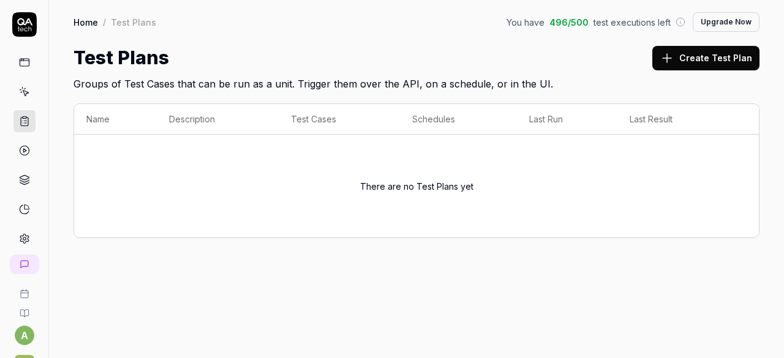
click at [19, 89] on icon at bounding box center [24, 91] width 11 height 11
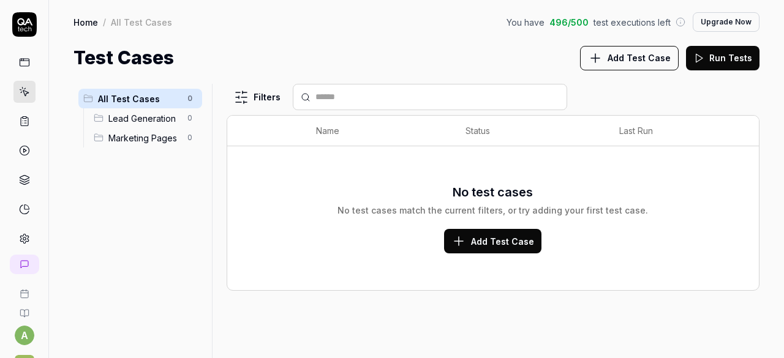
click at [499, 232] on button "Add Test Case" at bounding box center [492, 241] width 97 height 25
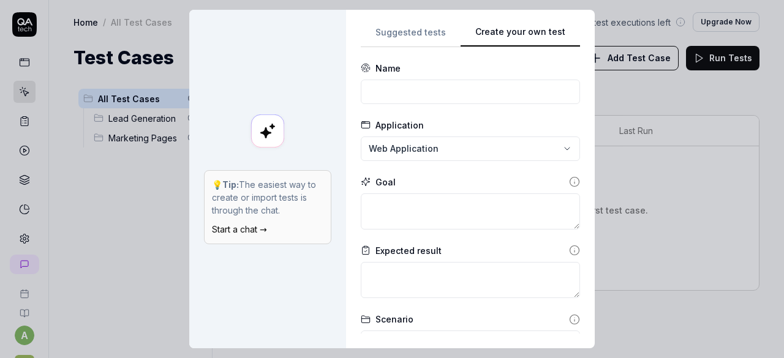
click at [459, 74] on div "Name" at bounding box center [470, 68] width 219 height 13
click at [416, 21] on div "**********" at bounding box center [470, 179] width 249 height 339
click at [403, 33] on div "**********" at bounding box center [392, 179] width 784 height 358
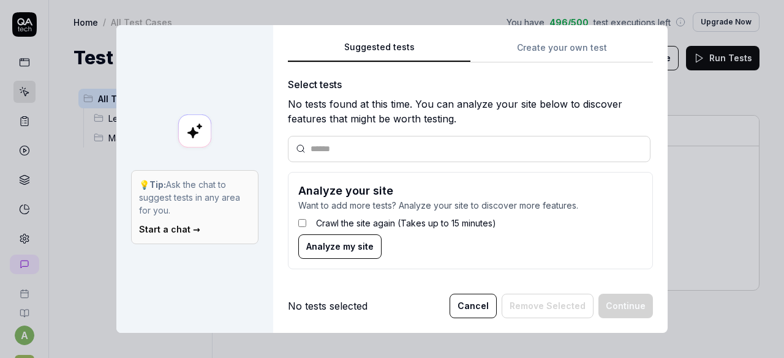
click at [467, 300] on button "Cancel" at bounding box center [473, 306] width 47 height 25
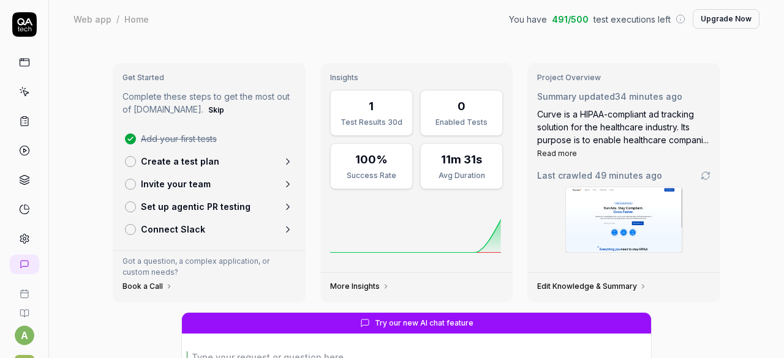
type textarea "*"
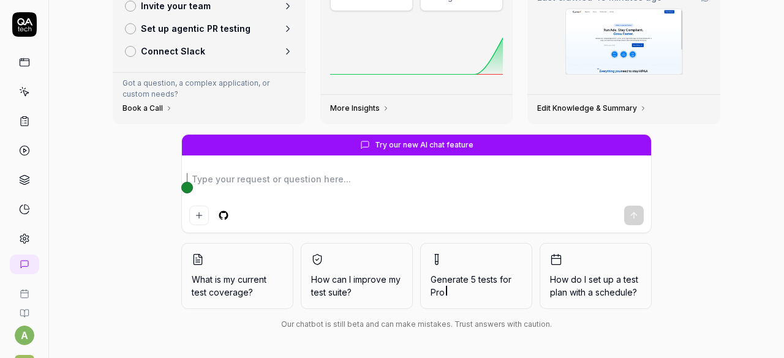
scroll to position [53, 0]
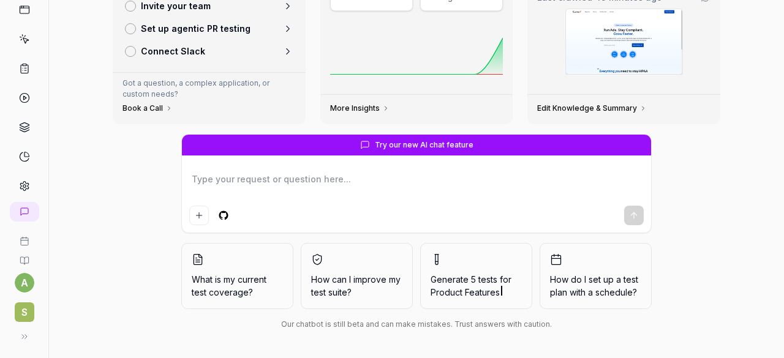
click at [12, 330] on button at bounding box center [24, 337] width 25 height 25
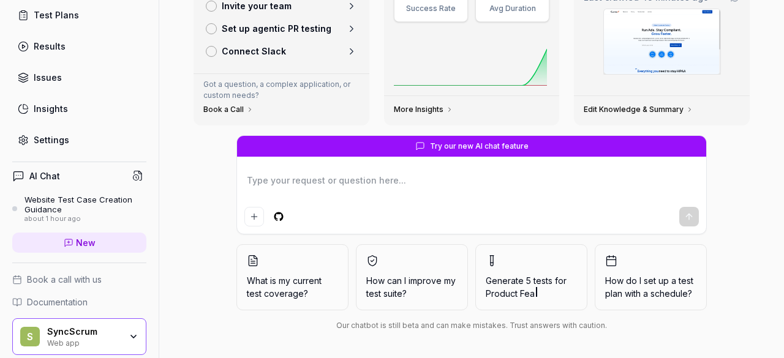
scroll to position [0, 0]
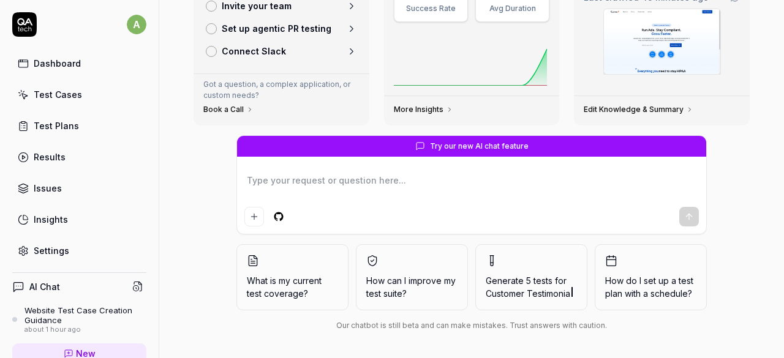
click at [58, 94] on div "Test Cases" at bounding box center [58, 94] width 48 height 13
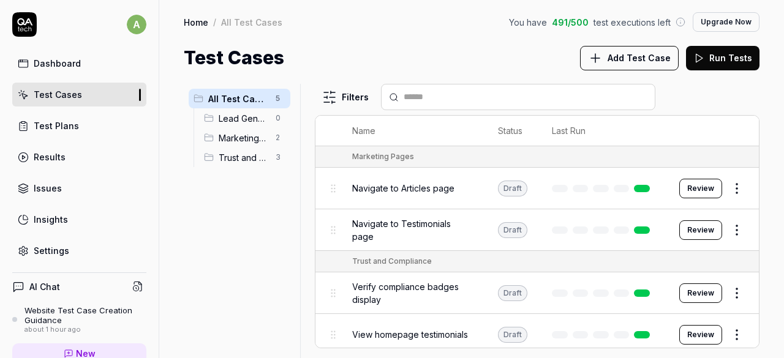
click at [652, 48] on button "Add Test Case" at bounding box center [629, 58] width 99 height 25
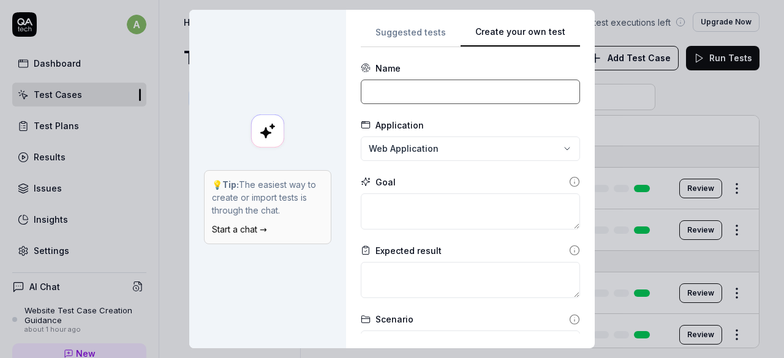
click at [407, 91] on input at bounding box center [470, 92] width 219 height 25
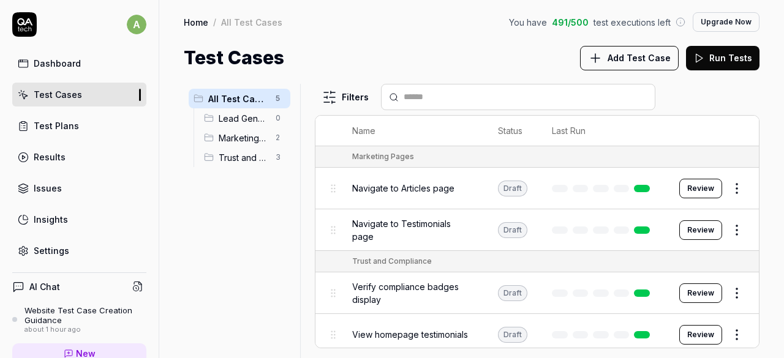
click at [55, 63] on div "Dashboard" at bounding box center [57, 63] width 47 height 13
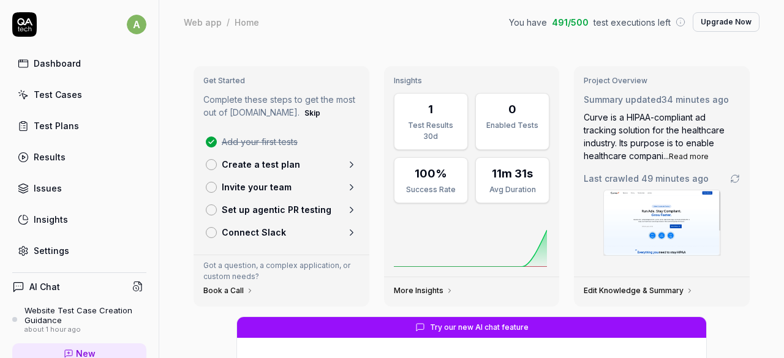
click at [213, 164] on div at bounding box center [211, 164] width 11 height 11
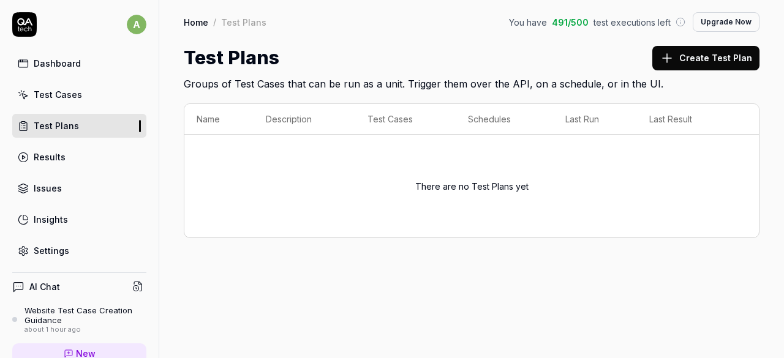
click at [61, 79] on div "Dashboard Test Cases Test Plans Results Issues Insights Settings" at bounding box center [79, 156] width 134 height 211
click at [58, 95] on div "Test Cases" at bounding box center [58, 94] width 48 height 13
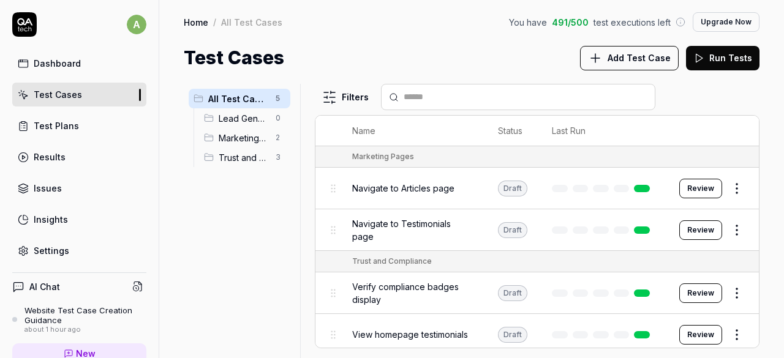
click at [719, 189] on html "a Dashboard Test Cases Test Plans Results Issues Insights Settings AI Chat Webs…" at bounding box center [392, 179] width 784 height 358
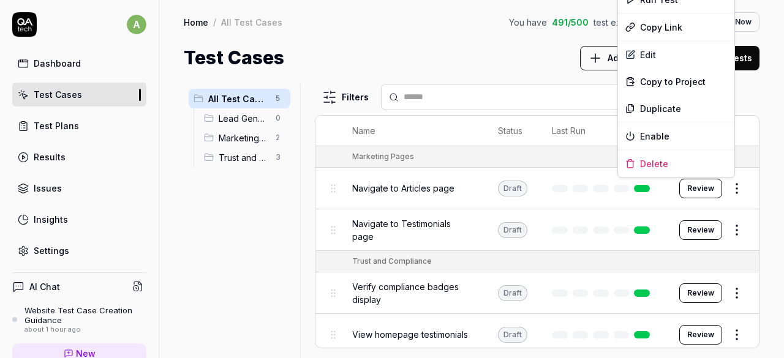
click at [548, 41] on html "a Dashboard Test Cases Test Plans Results Issues Insights Settings AI Chat Webs…" at bounding box center [392, 179] width 784 height 358
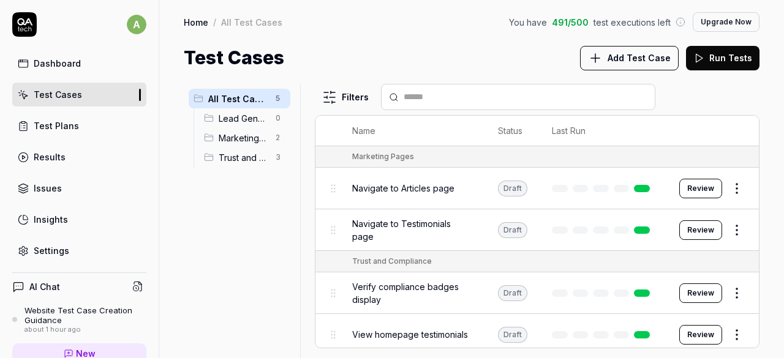
click at [18, 12] on icon at bounding box center [24, 24] width 25 height 25
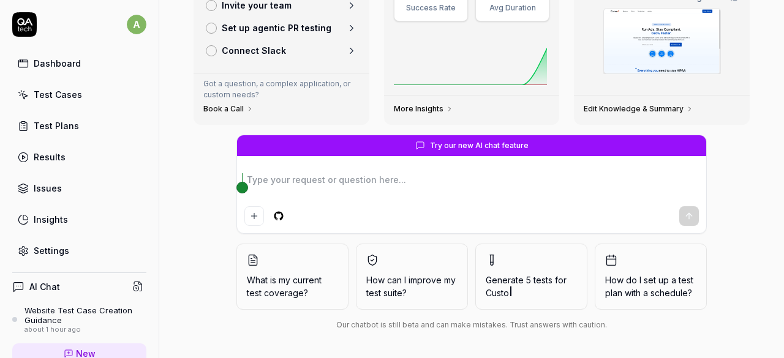
scroll to position [151, 0]
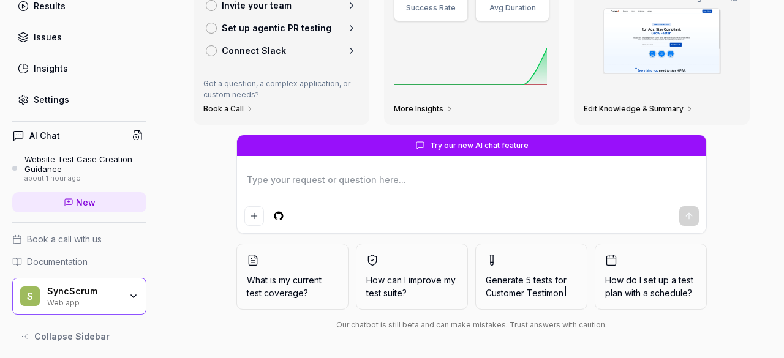
click at [64, 298] on div "Web app" at bounding box center [84, 302] width 74 height 10
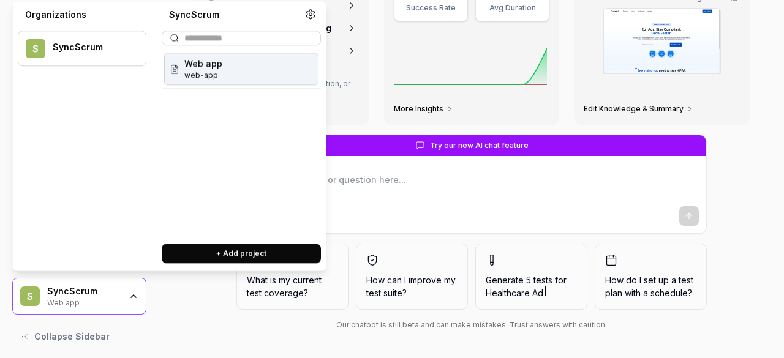
click at [277, 244] on button "+ Add project" at bounding box center [241, 254] width 159 height 20
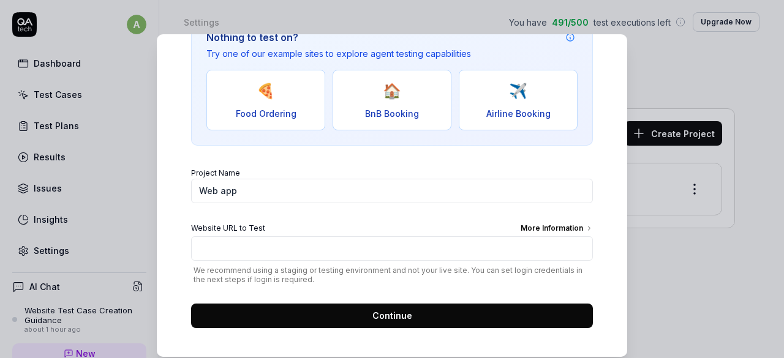
scroll to position [149, 0]
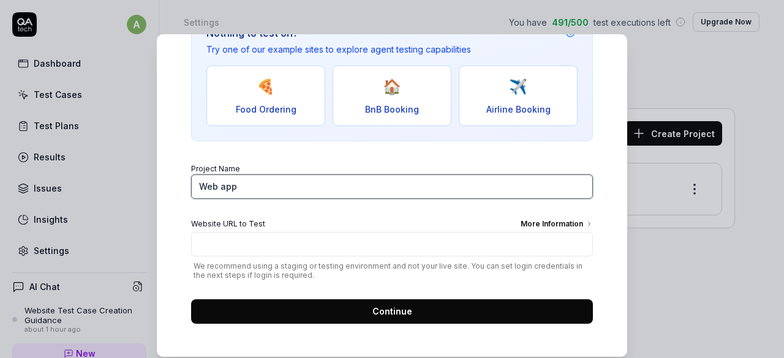
click at [223, 176] on input "Web app" at bounding box center [392, 187] width 402 height 25
type input "T"
type input "Youtube"
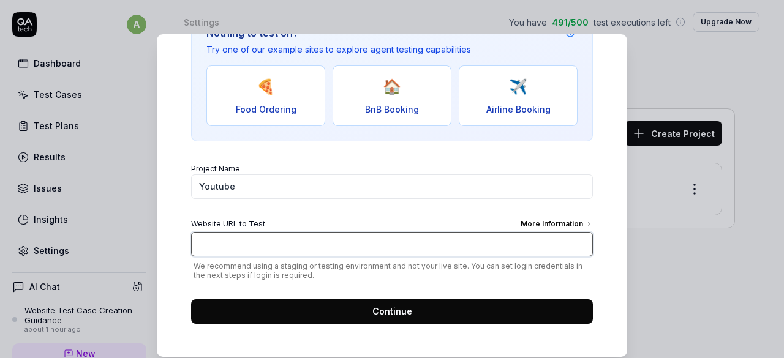
click at [306, 245] on input "Website URL to Test More Information" at bounding box center [392, 244] width 402 height 25
paste input "https://www.youtube.com/?authuser=0"
type input "https://www.youtube.com/?authuser=0"
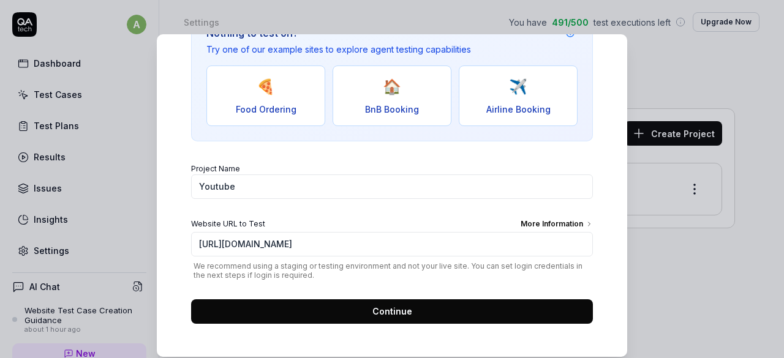
click at [373, 309] on span "Continue" at bounding box center [392, 311] width 40 height 13
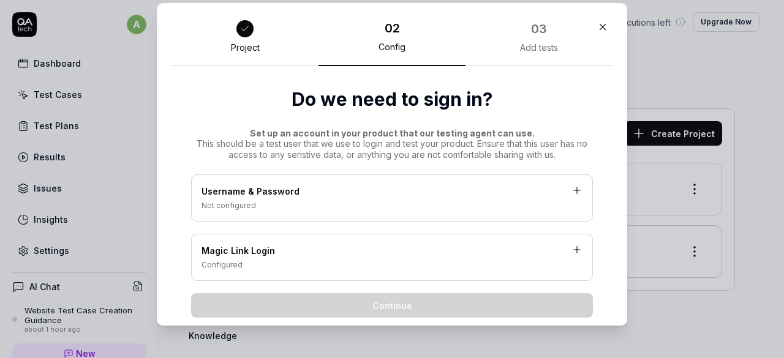
scroll to position [1, 0]
click at [276, 191] on div "Username & Password" at bounding box center [392, 191] width 381 height 15
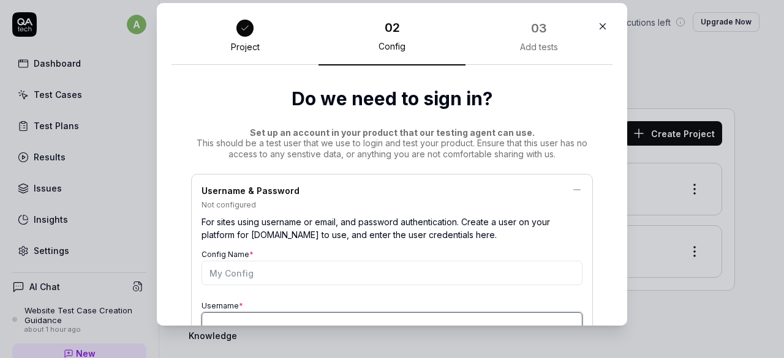
type input "[EMAIL_ADDRESS][DOMAIN_NAME]"
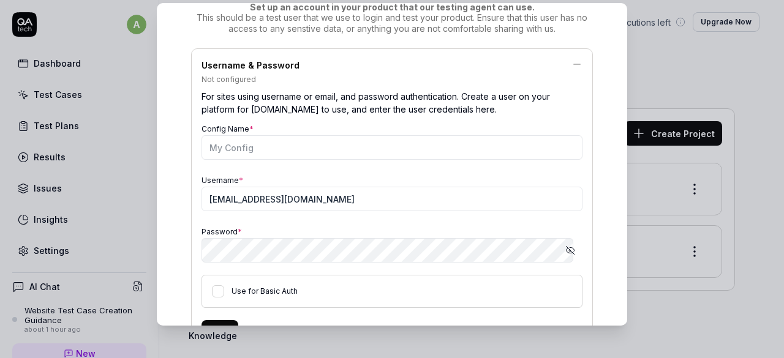
scroll to position [127, 0]
click at [565, 245] on icon "button" at bounding box center [570, 250] width 10 height 10
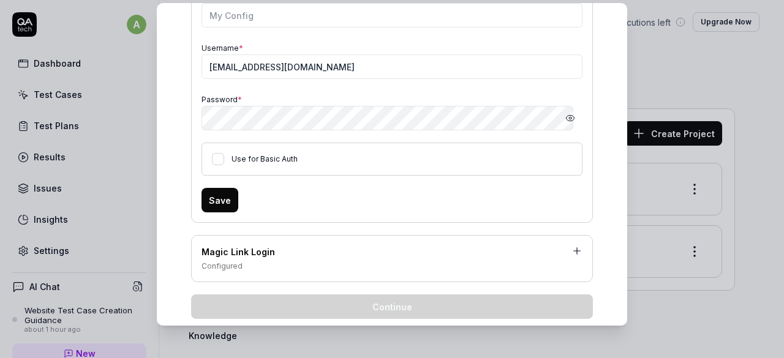
scroll to position [260, 0]
click at [219, 191] on button "Save" at bounding box center [220, 199] width 37 height 25
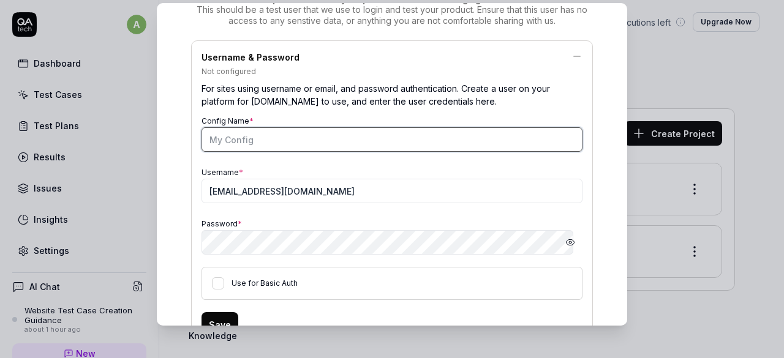
scroll to position [129, 0]
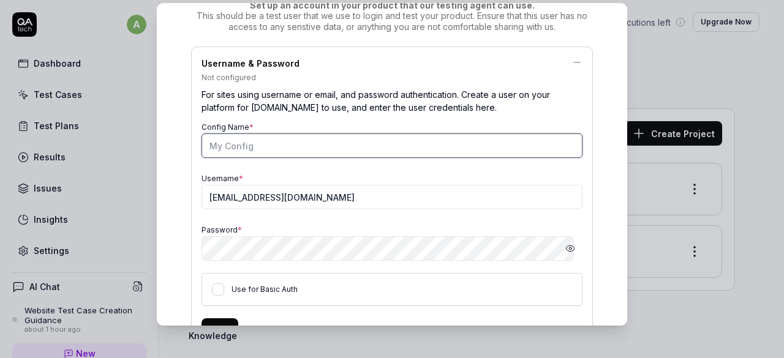
click at [260, 143] on input "Config Name *" at bounding box center [392, 146] width 381 height 25
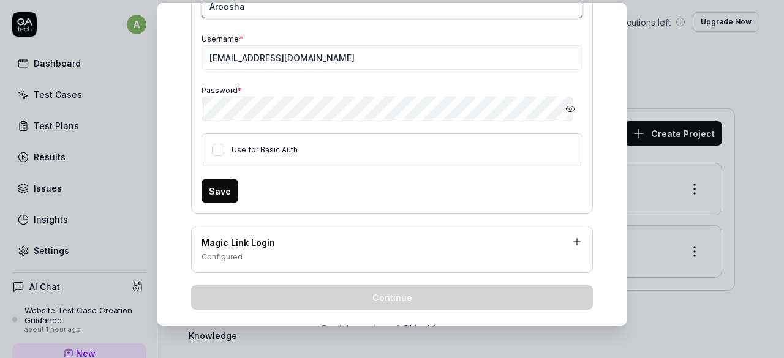
scroll to position [274, 0]
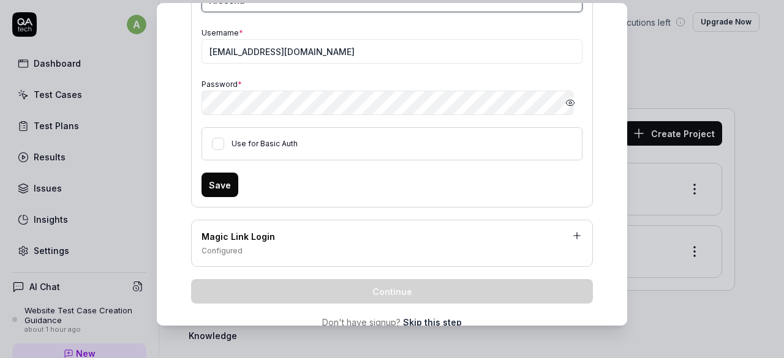
type input "Aroosha"
click at [212, 143] on button "Use for Basic Auth" at bounding box center [218, 144] width 12 height 12
click at [213, 182] on button "Save" at bounding box center [220, 185] width 37 height 25
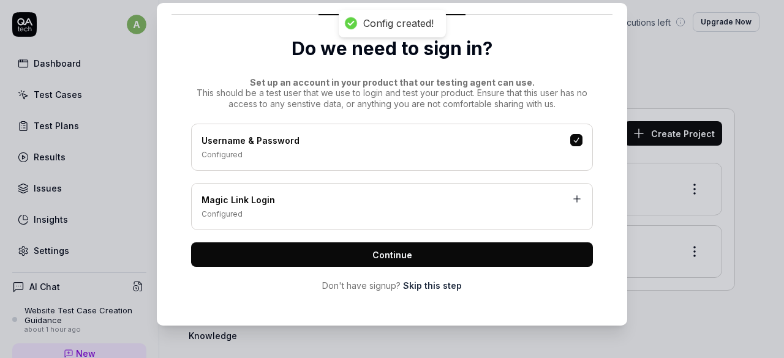
scroll to position [51, 0]
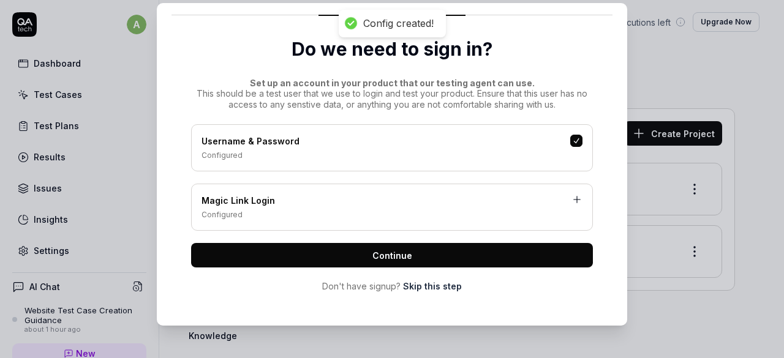
click at [298, 209] on div "Configured" at bounding box center [392, 214] width 381 height 11
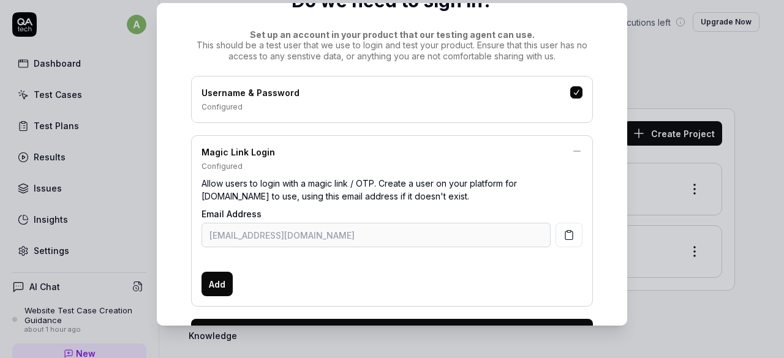
scroll to position [103, 0]
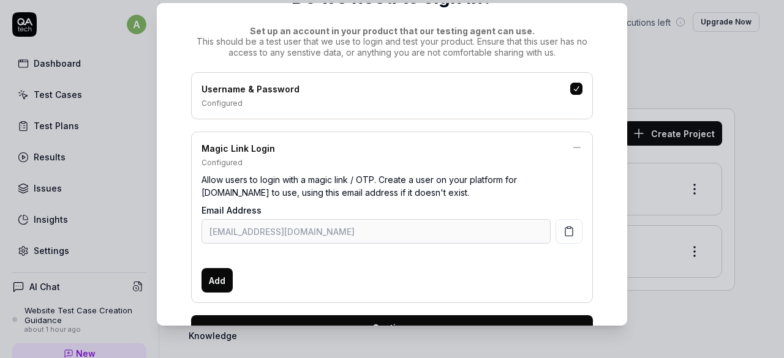
click at [557, 221] on button "button" at bounding box center [569, 231] width 27 height 25
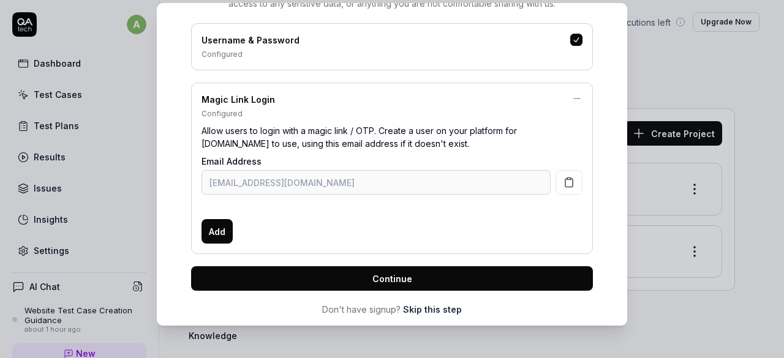
click at [203, 236] on button "Add" at bounding box center [217, 231] width 31 height 25
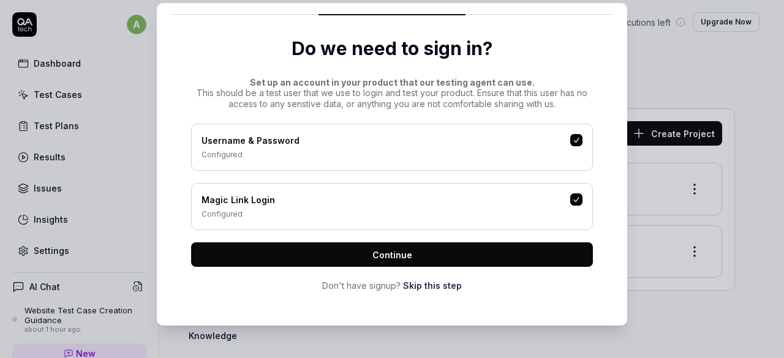
click at [322, 236] on div "Username & Password Configured Magic Link Login Configured Continue Don't have …" at bounding box center [392, 208] width 402 height 168
click at [428, 247] on button "Continue" at bounding box center [392, 255] width 402 height 25
